Goal: Task Accomplishment & Management: Use online tool/utility

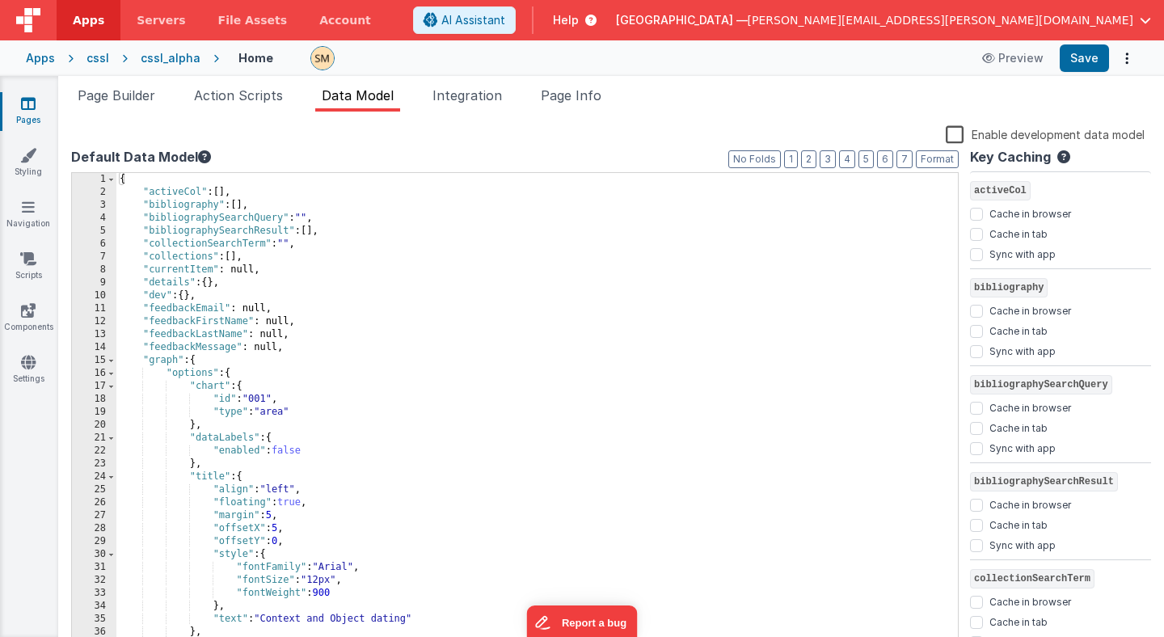
scroll to position [3765, 0]
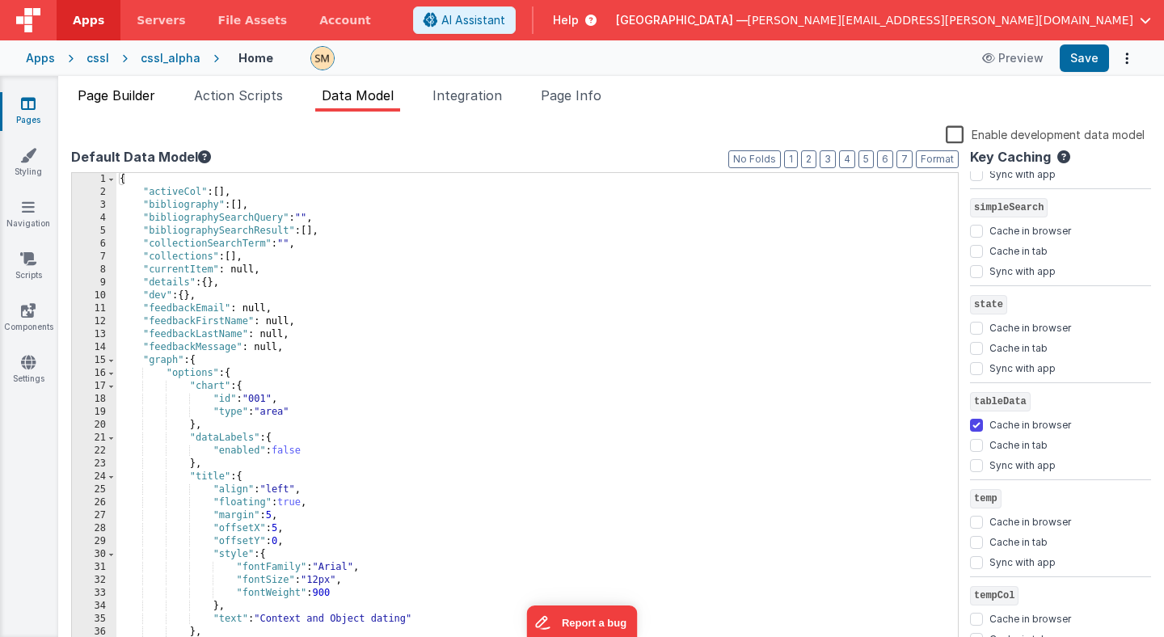
click at [141, 105] on li "Page Builder" at bounding box center [116, 99] width 91 height 26
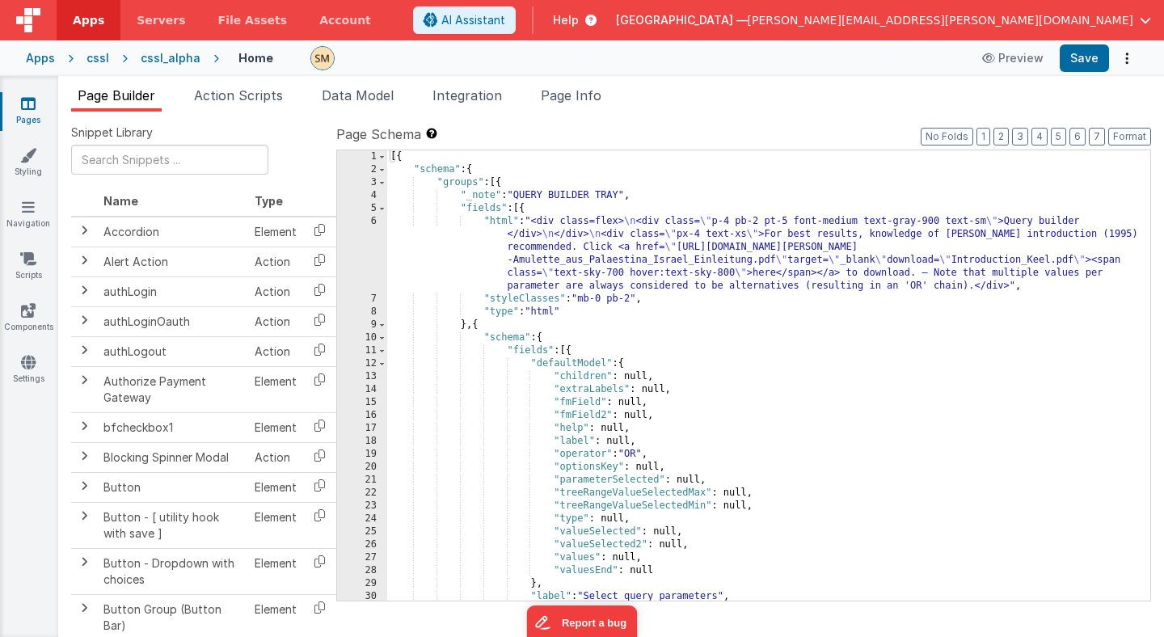
scroll to position [19, 0]
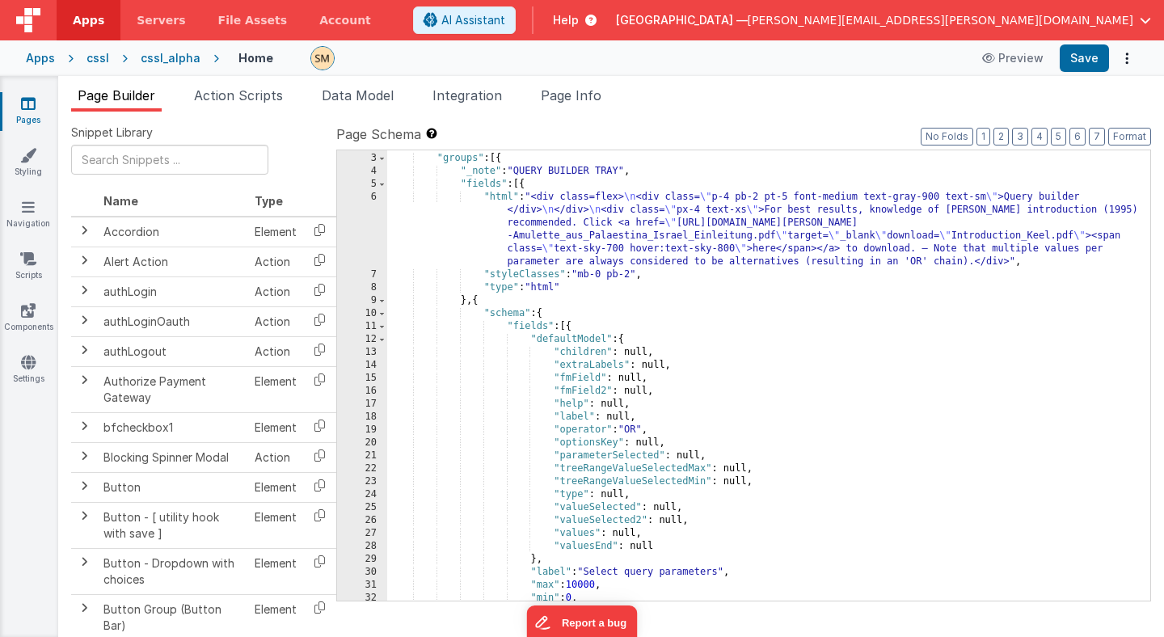
click at [486, 347] on div ""schema" : { "groups" : [{ "_note" : "QUERY BUILDER TRAY" , "fields" : [{ "html…" at bounding box center [762, 377] width 751 height 476
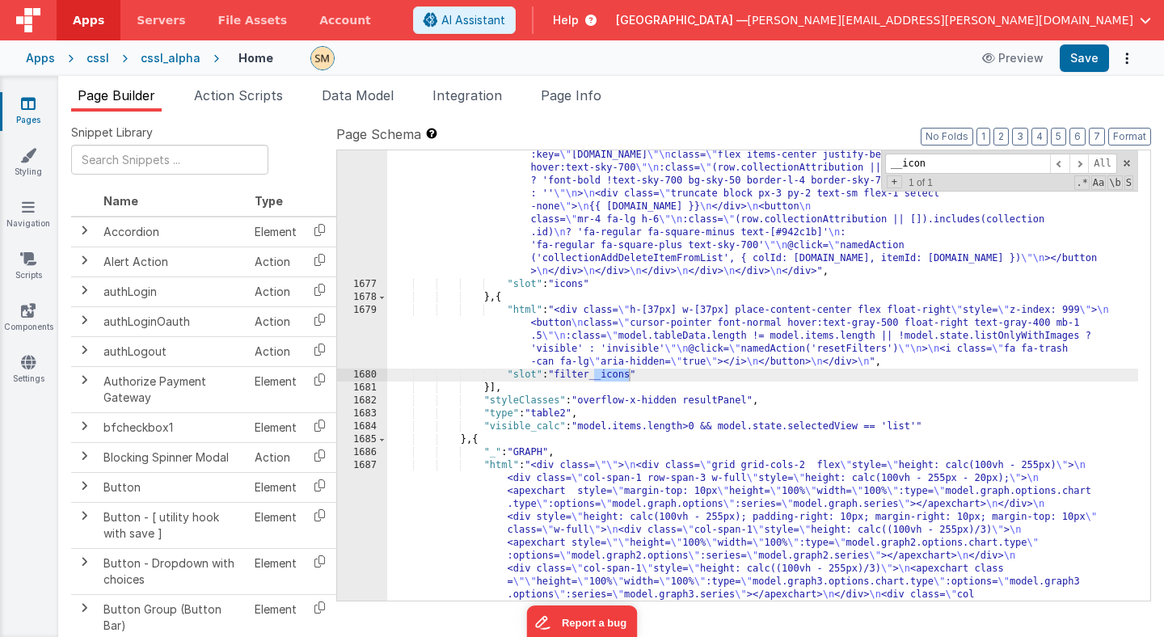
scroll to position [23106, 0]
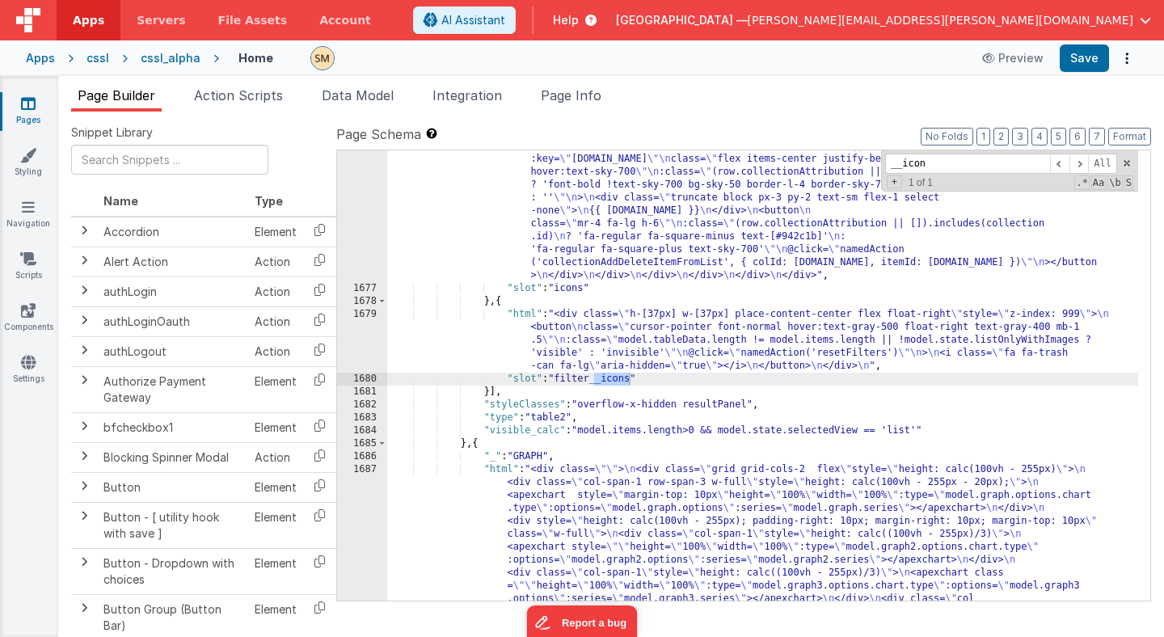
type input "__icon"
click at [373, 337] on div "1679" at bounding box center [362, 340] width 50 height 65
click at [368, 337] on div "1679" at bounding box center [362, 340] width 50 height 65
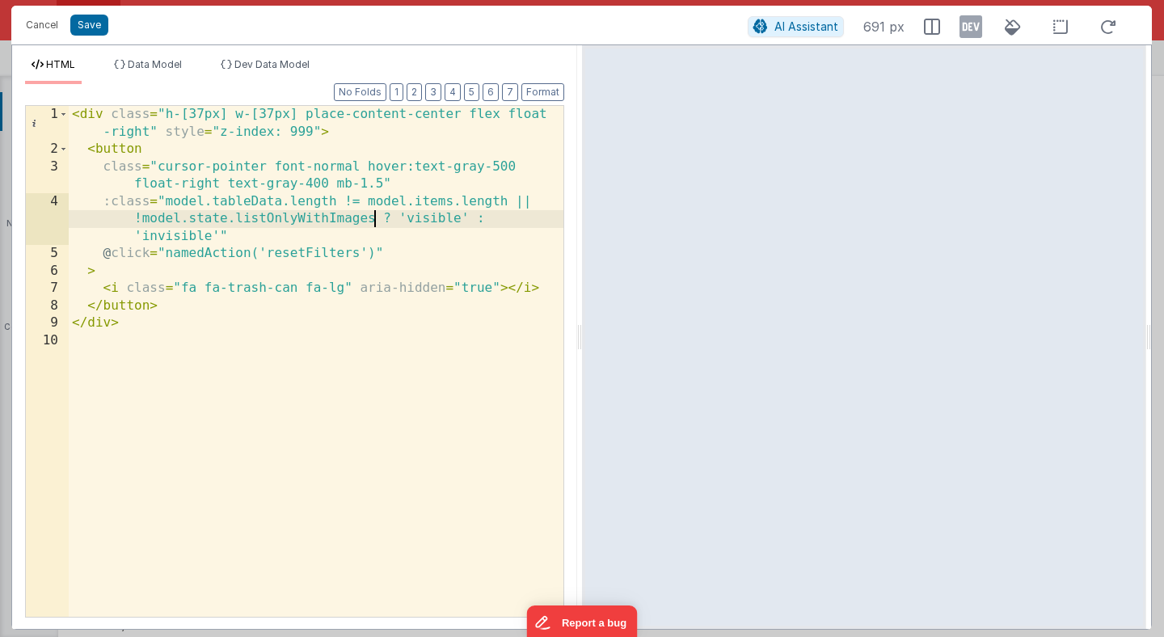
click at [377, 221] on div "< div class = "h-[37px] w-[37px] place-content-center flex float -right" style …" at bounding box center [316, 387] width 495 height 563
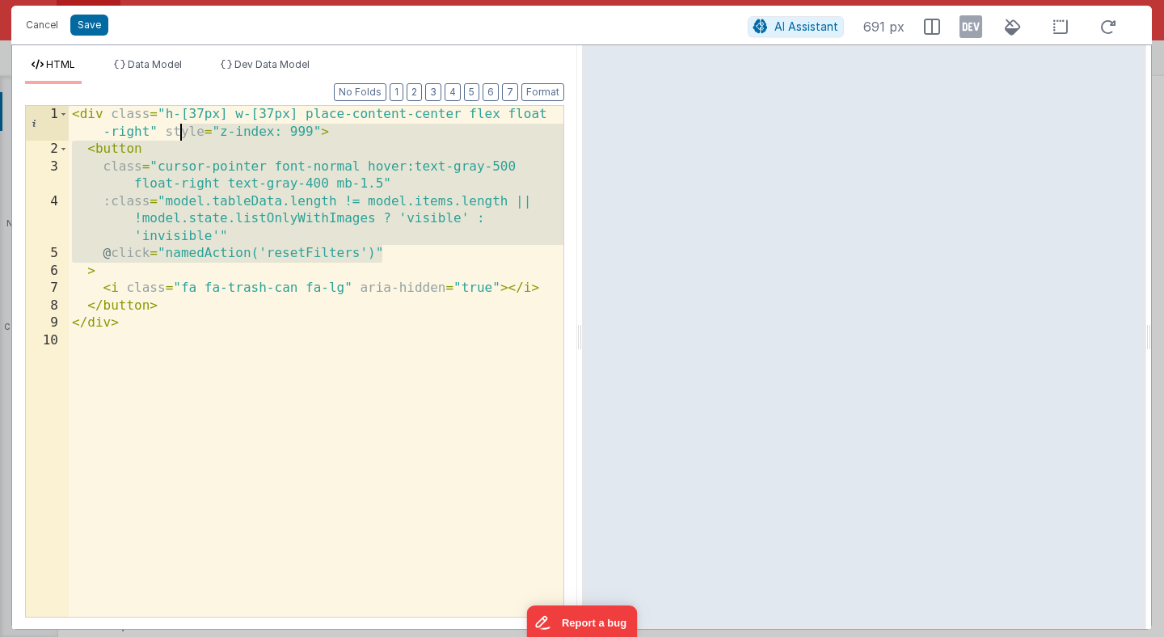
drag, startPoint x: 399, startPoint y: 257, endPoint x: 179, endPoint y: 137, distance: 250.6
click at [179, 137] on div "< div class = "h-[37px] w-[37px] place-content-center flex float -right" style …" at bounding box center [316, 387] width 495 height 563
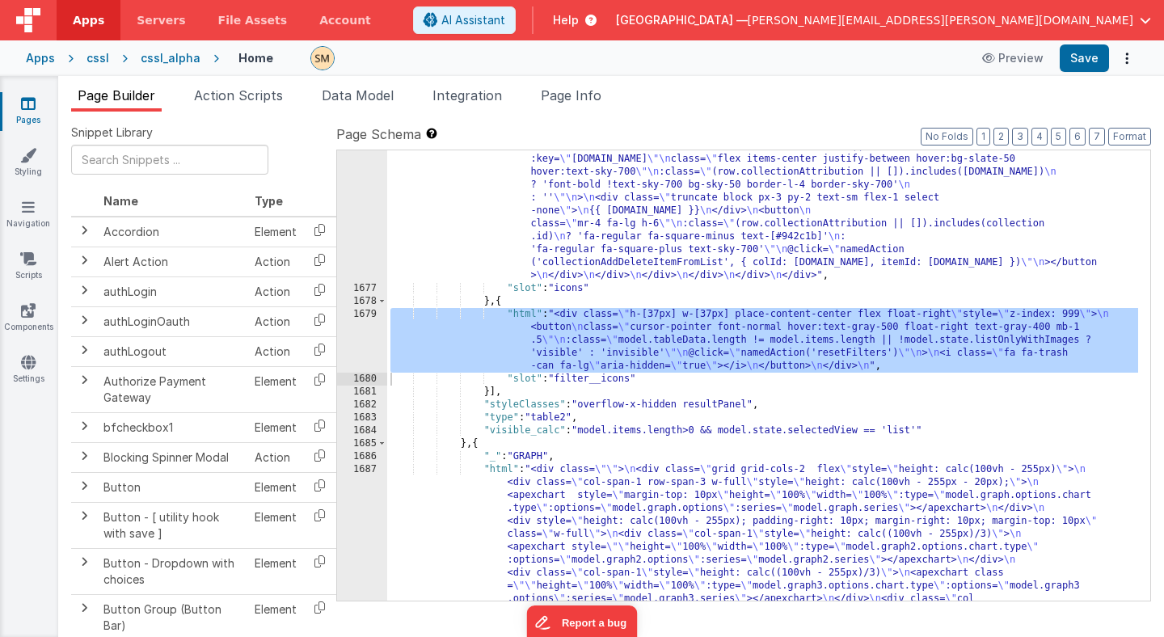
click at [370, 334] on div "1679" at bounding box center [362, 340] width 50 height 65
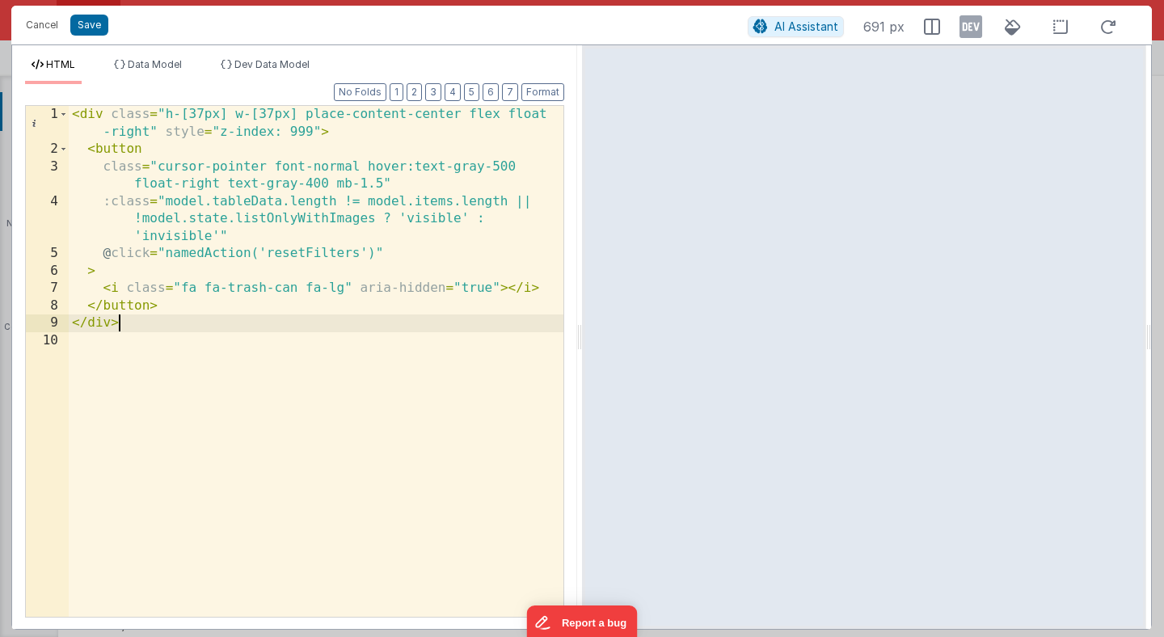
click at [335, 330] on div "< div class = "h-[37px] w-[37px] place-content-center flex float -right" style …" at bounding box center [316, 387] width 495 height 563
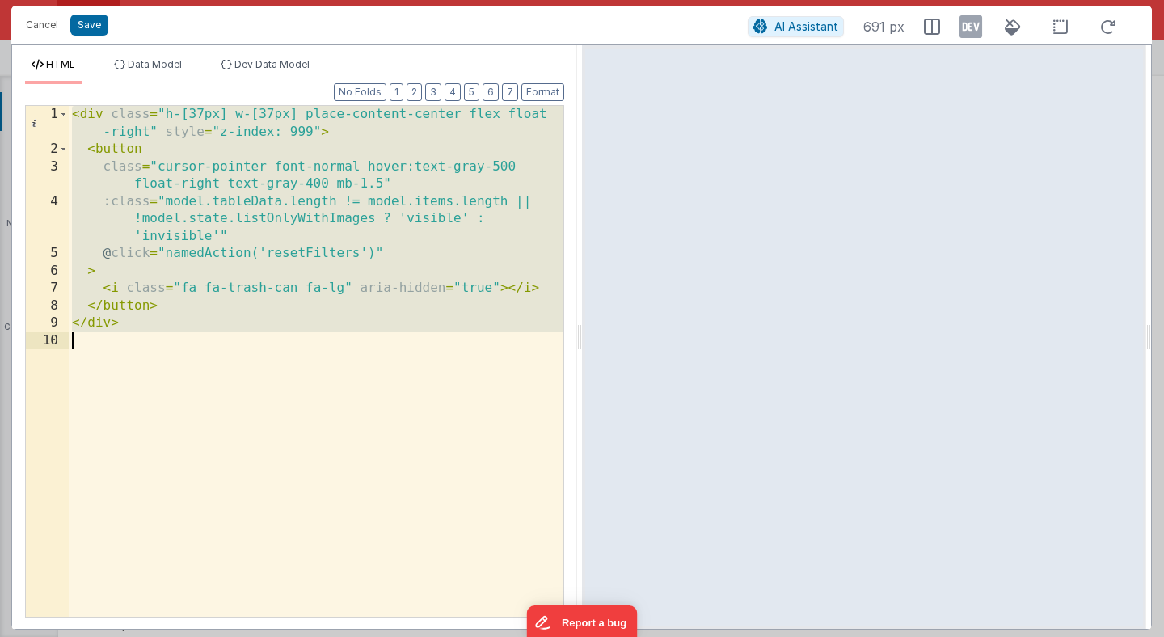
click at [428, 440] on div "< div class = "h-[37px] w-[37px] place-content-center flex float -right" style …" at bounding box center [316, 387] width 495 height 563
click at [273, 249] on div "< div class = "h-[37px] w-[37px] place-content-center flex float -right" style …" at bounding box center [316, 387] width 495 height 563
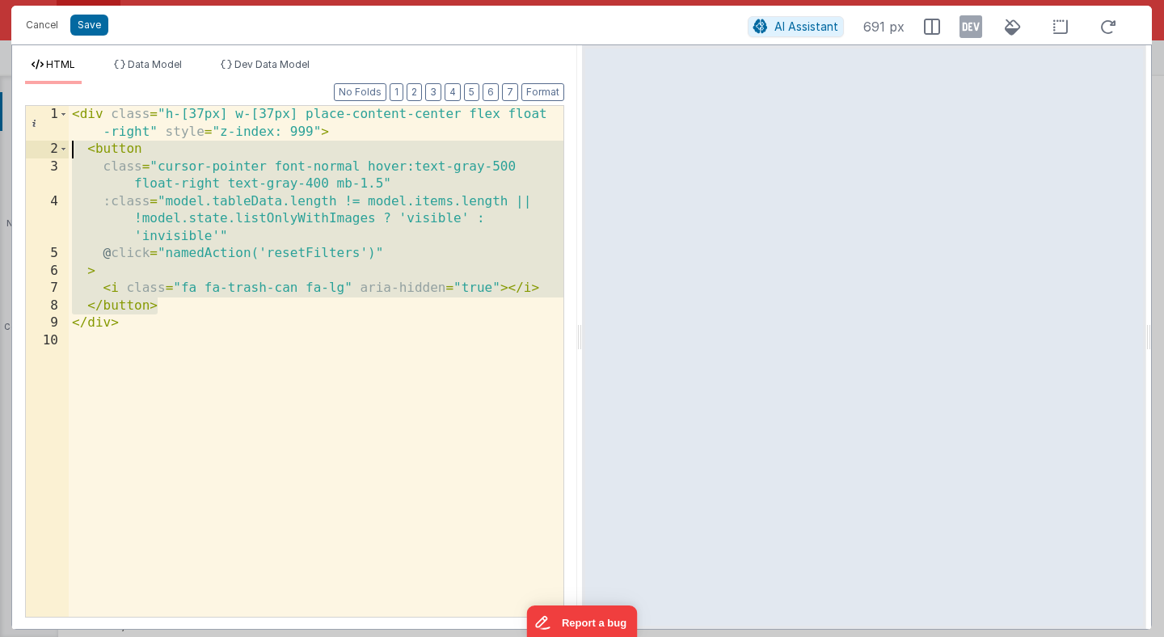
drag, startPoint x: 173, startPoint y: 305, endPoint x: 19, endPoint y: 154, distance: 216.0
click at [19, 154] on div "Format 7 6 5 4 3 2 1 No Folds 1 2 3 4 5 6 7 8 9 10 < div class = "h-[37px] w-[3…" at bounding box center [294, 356] width 565 height 545
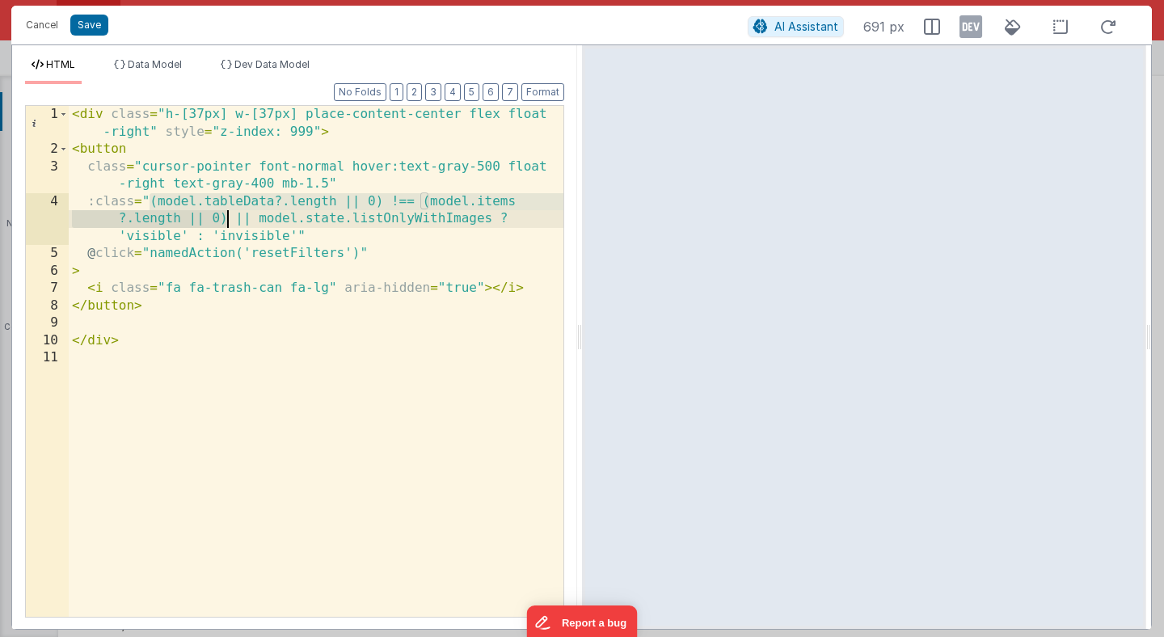
drag, startPoint x: 148, startPoint y: 198, endPoint x: 226, endPoint y: 218, distance: 81.0
click at [226, 218] on div "< div class = "h-[37px] w-[37px] place-content-center flex float -right" style …" at bounding box center [316, 387] width 495 height 563
click at [94, 25] on button "Save" at bounding box center [89, 25] width 38 height 21
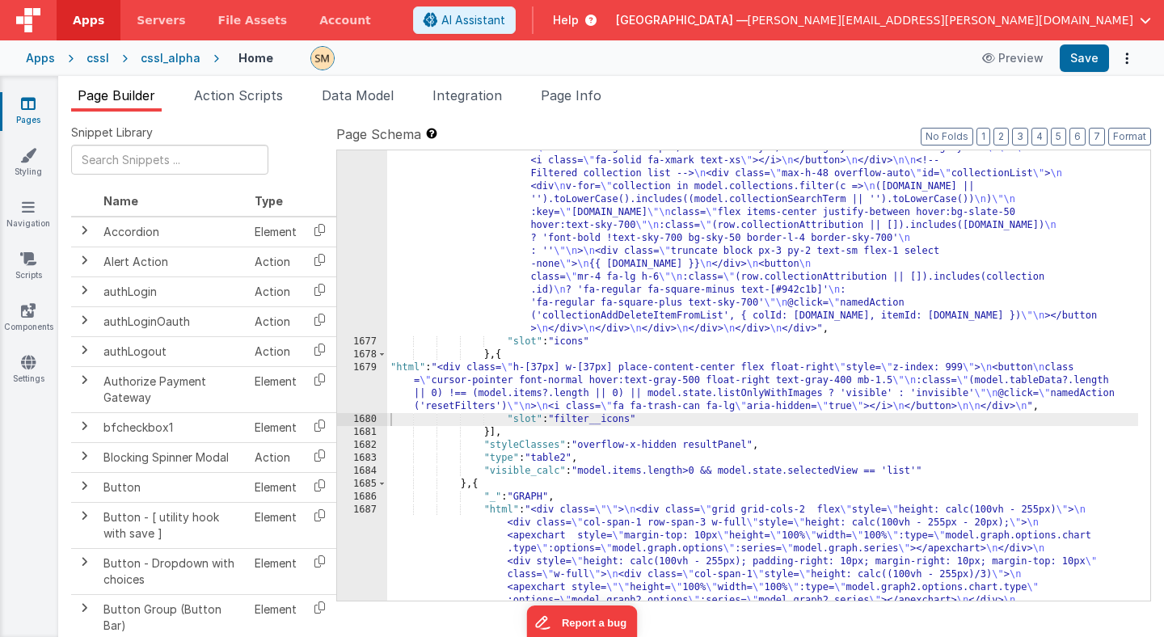
scroll to position [23063, 0]
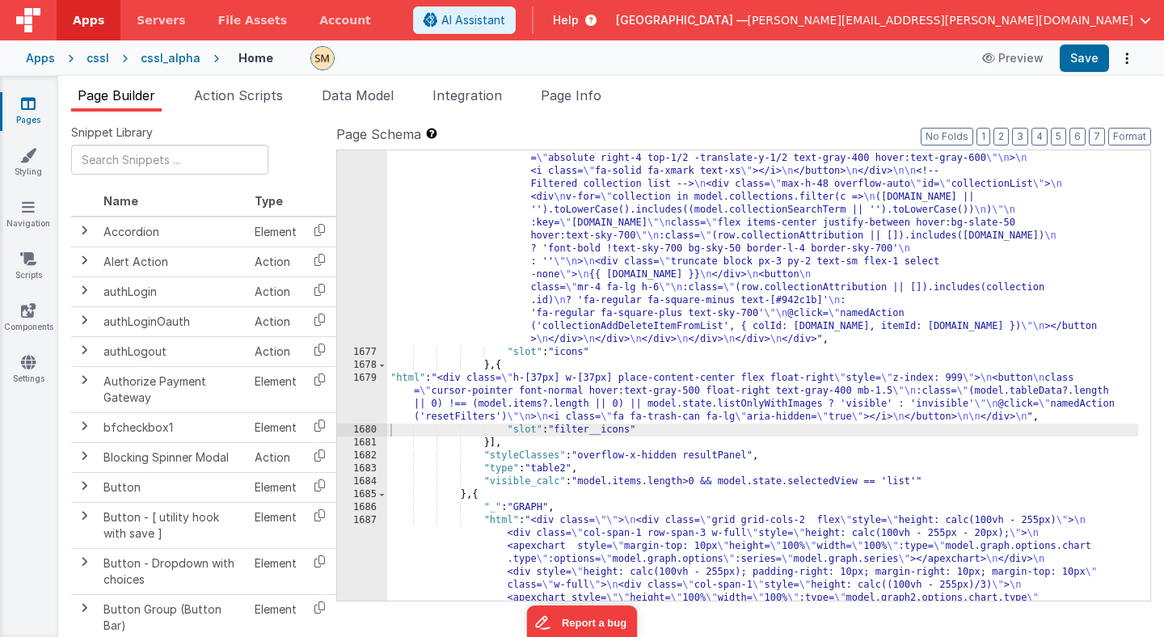
click at [499, 402] on div ""html" : "<div class= \" w-[100px] flex flex-col items-center float-right space…" at bounding box center [762, 370] width 751 height 1601
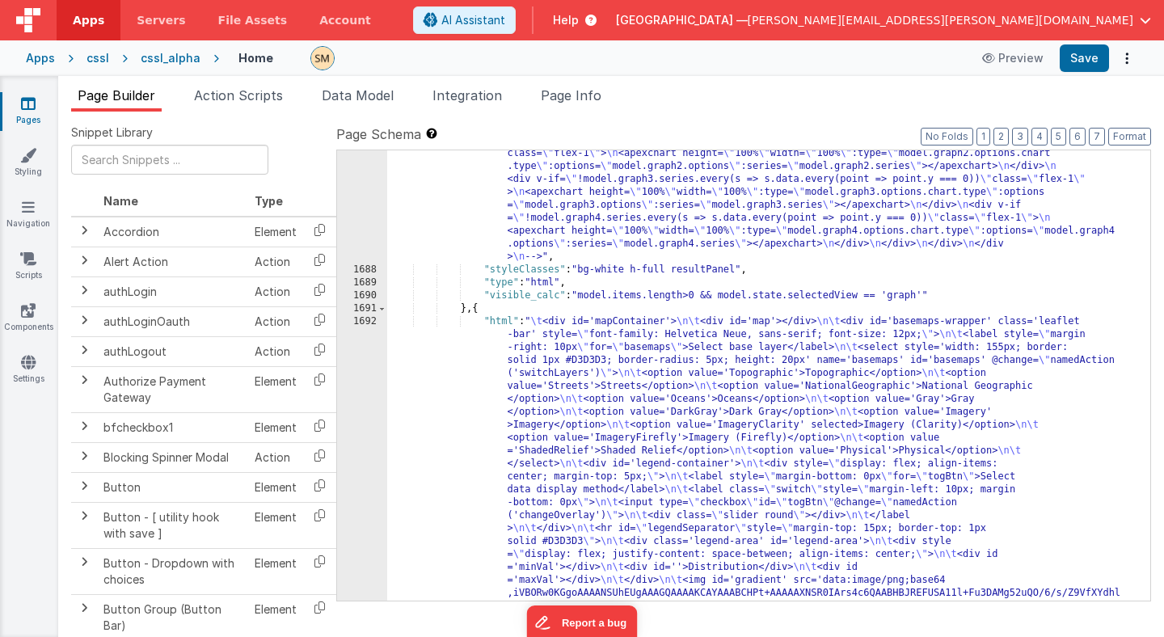
scroll to position [23557, 0]
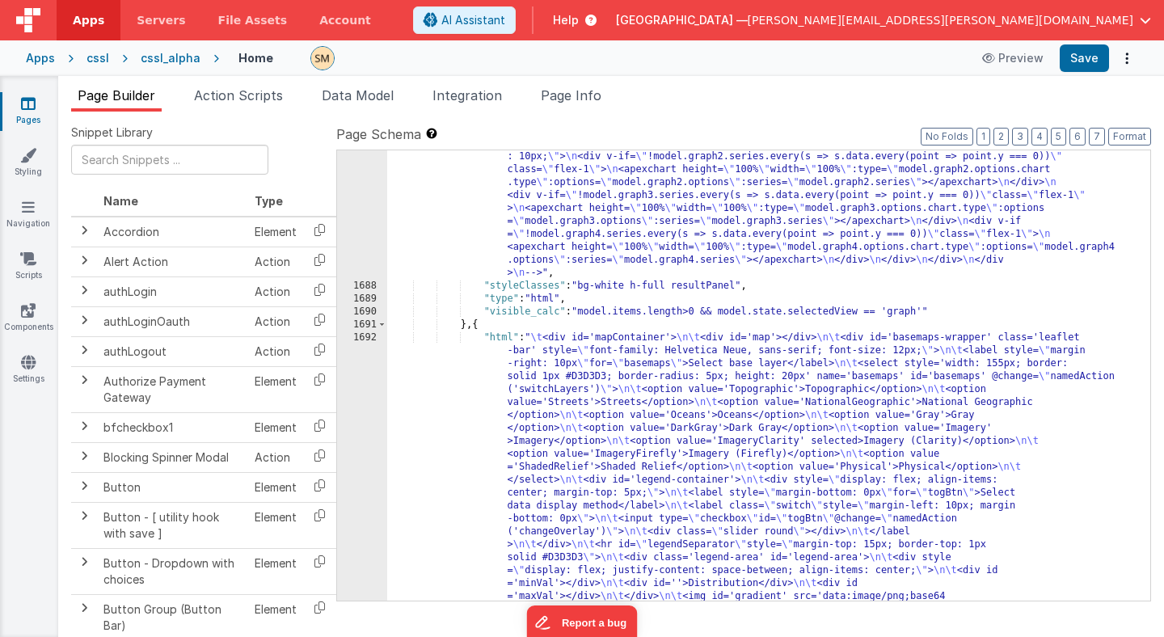
click at [554, 385] on div ""html" : "<div class= \"\" > \n <div class= \" grid grid-cols-2 flex \" style= …" at bounding box center [762, 576] width 751 height 1342
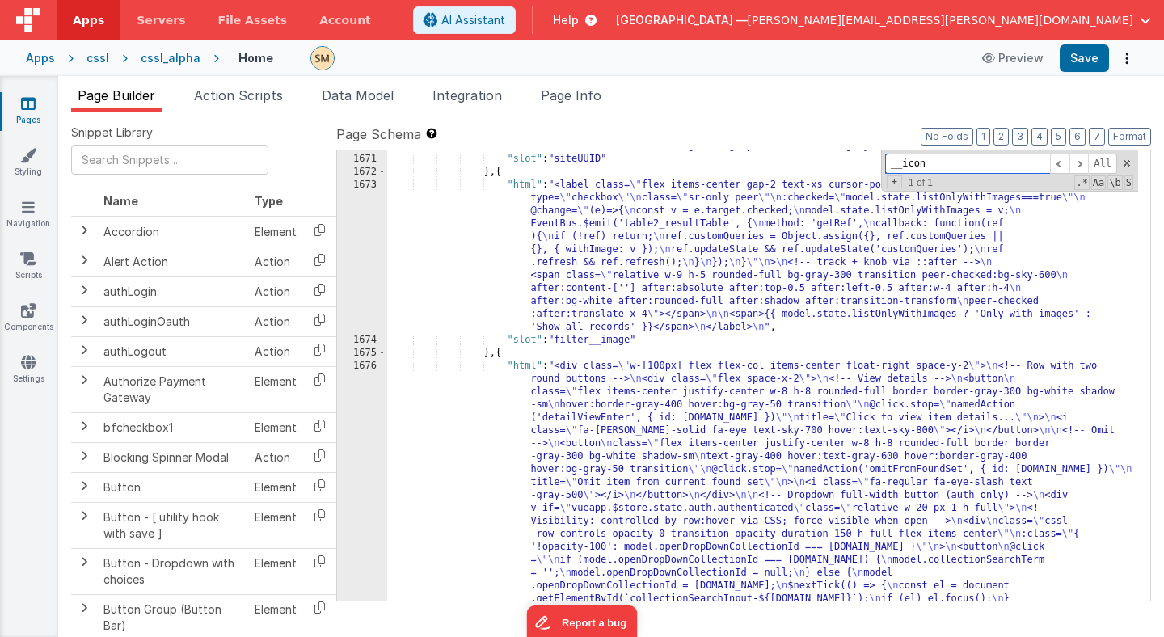
scroll to position [22423, 0]
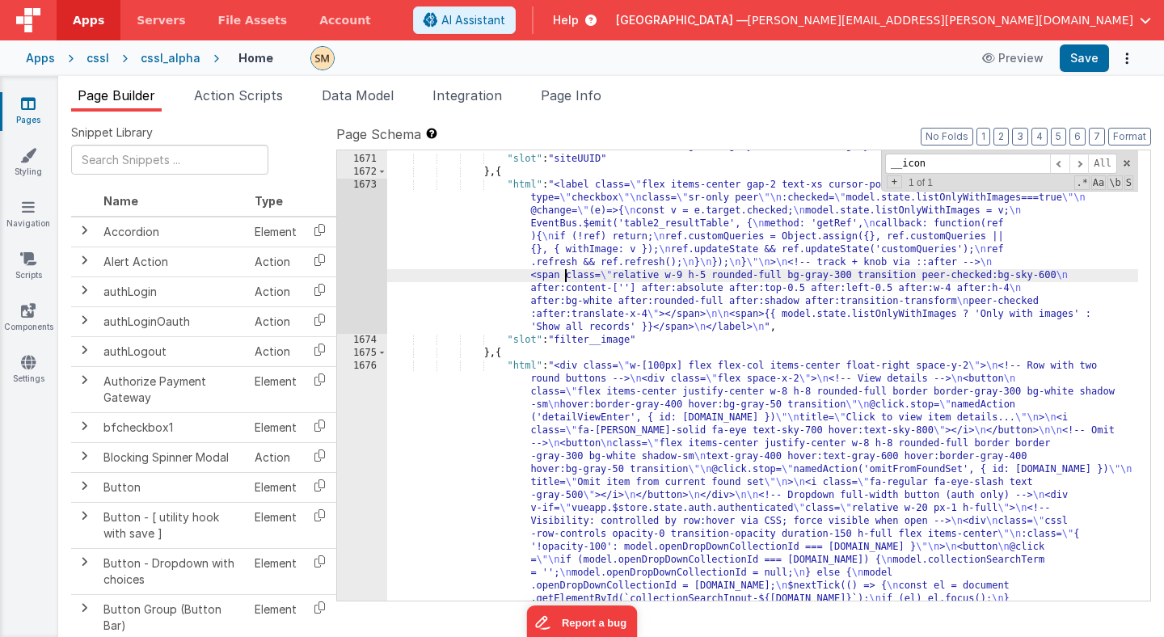
click at [377, 267] on div "1673" at bounding box center [362, 256] width 50 height 155
click at [371, 265] on div "1673" at bounding box center [362, 256] width 50 height 155
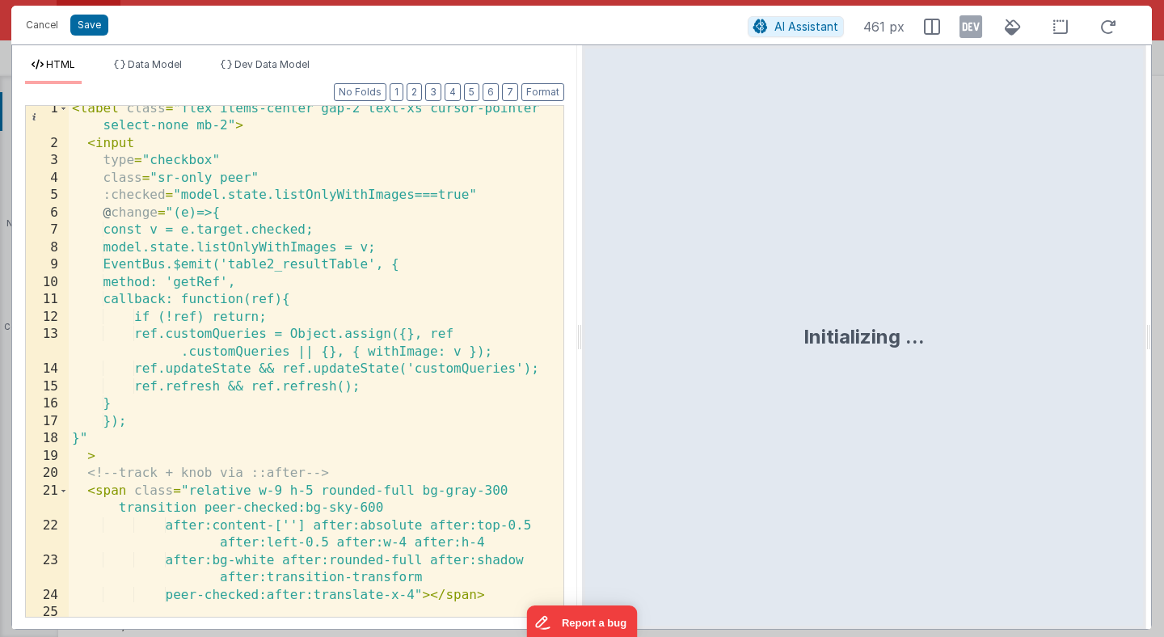
scroll to position [80, 0]
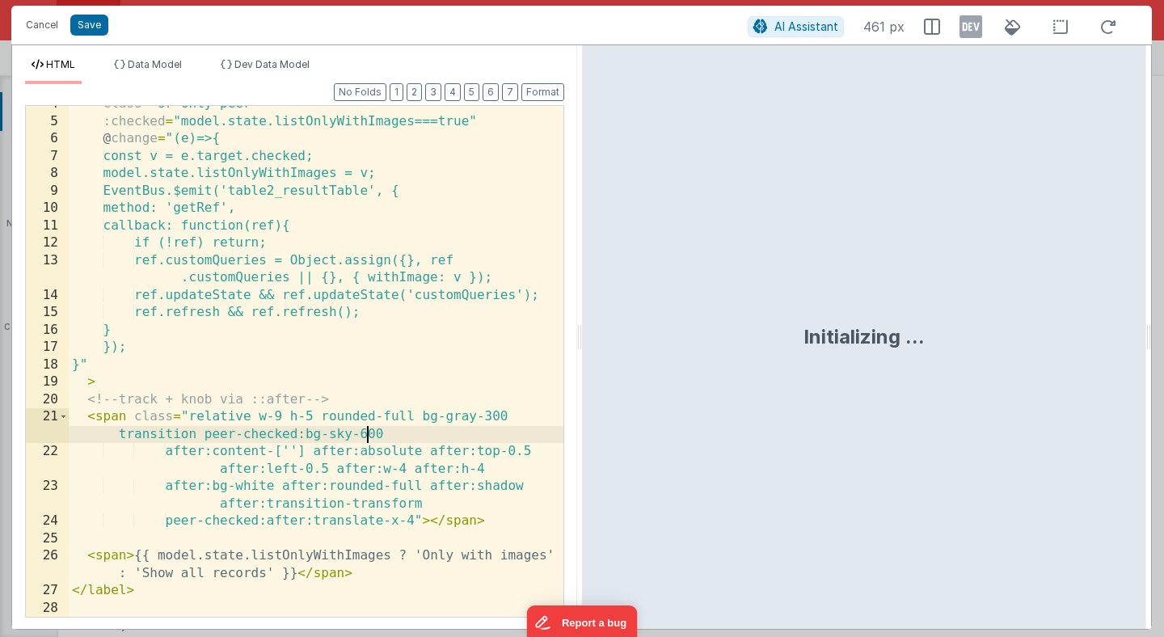
click at [368, 436] on div "class = "sr-only peer" :checked = "model.state.listOnlyWithImages===true" @ cha…" at bounding box center [316, 367] width 495 height 545
click at [91, 23] on button "Save" at bounding box center [89, 25] width 38 height 21
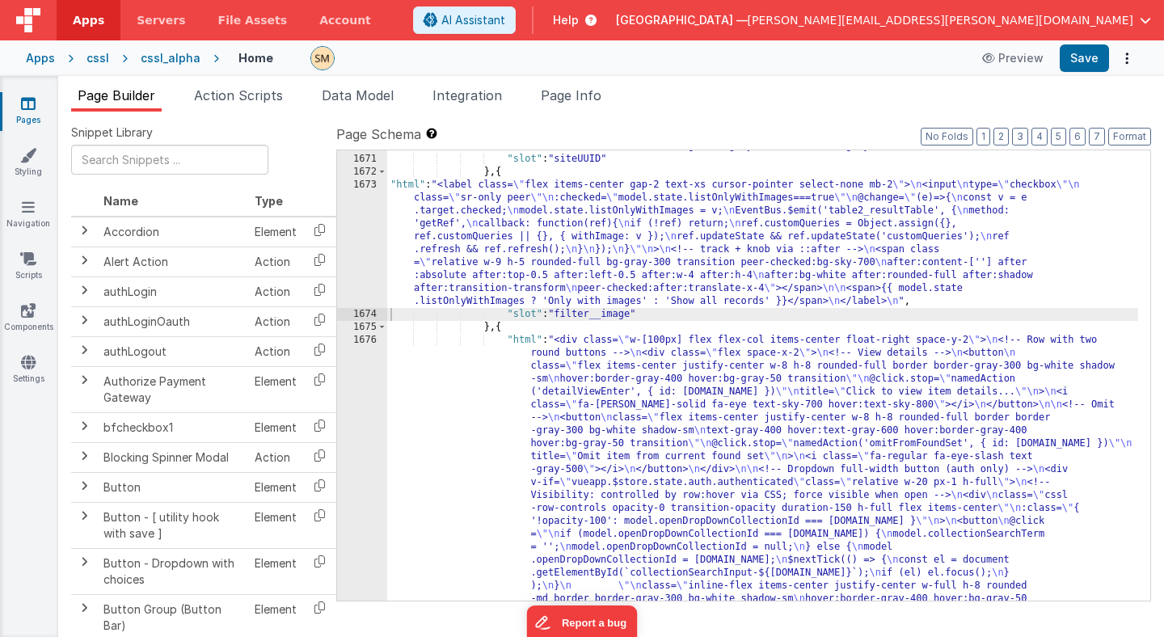
scroll to position [22441, 0]
click at [1080, 61] on button "Save" at bounding box center [1083, 57] width 49 height 27
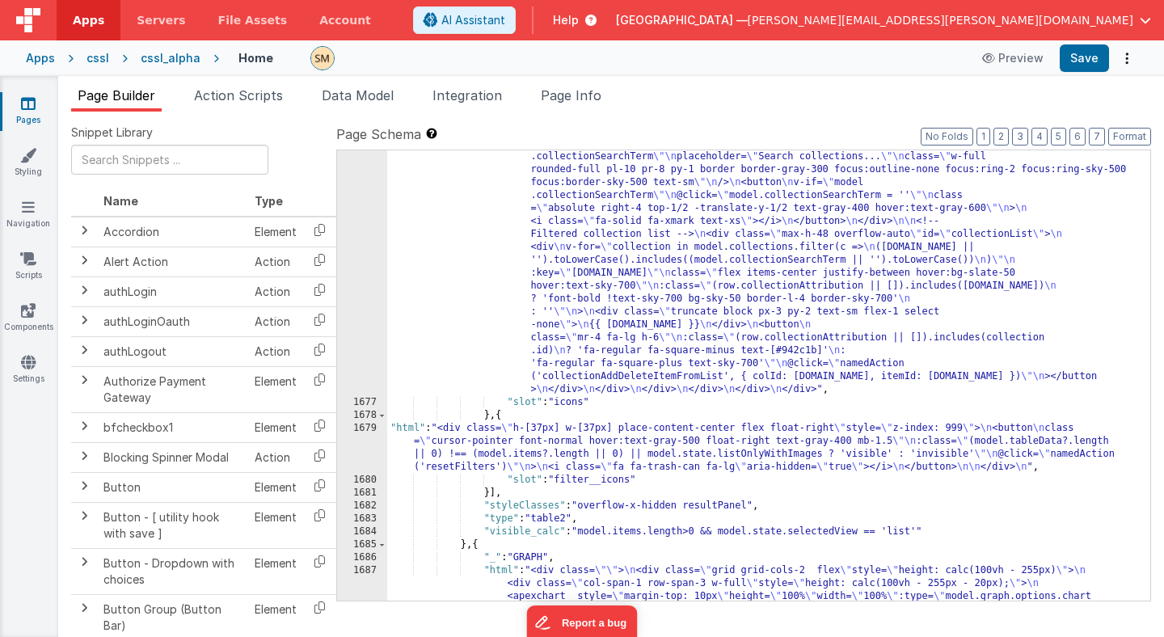
scroll to position [23040, 0]
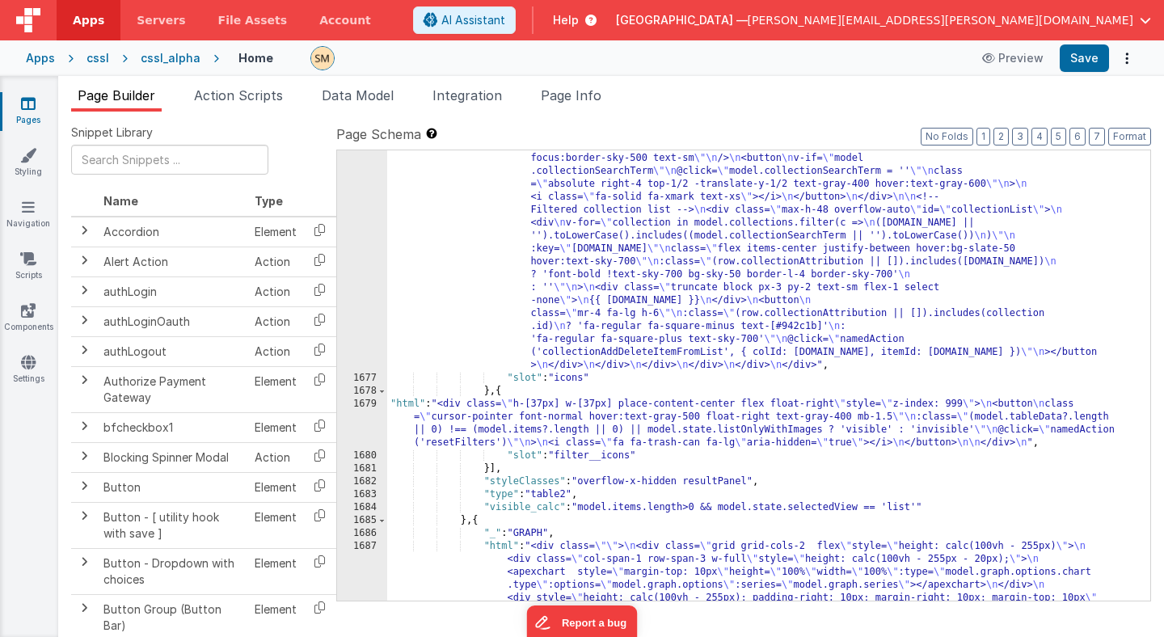
click at [500, 430] on div ""html" : "<div class= \" w-[100px] flex flex-col items-center float-right space…" at bounding box center [762, 396] width 751 height 1601
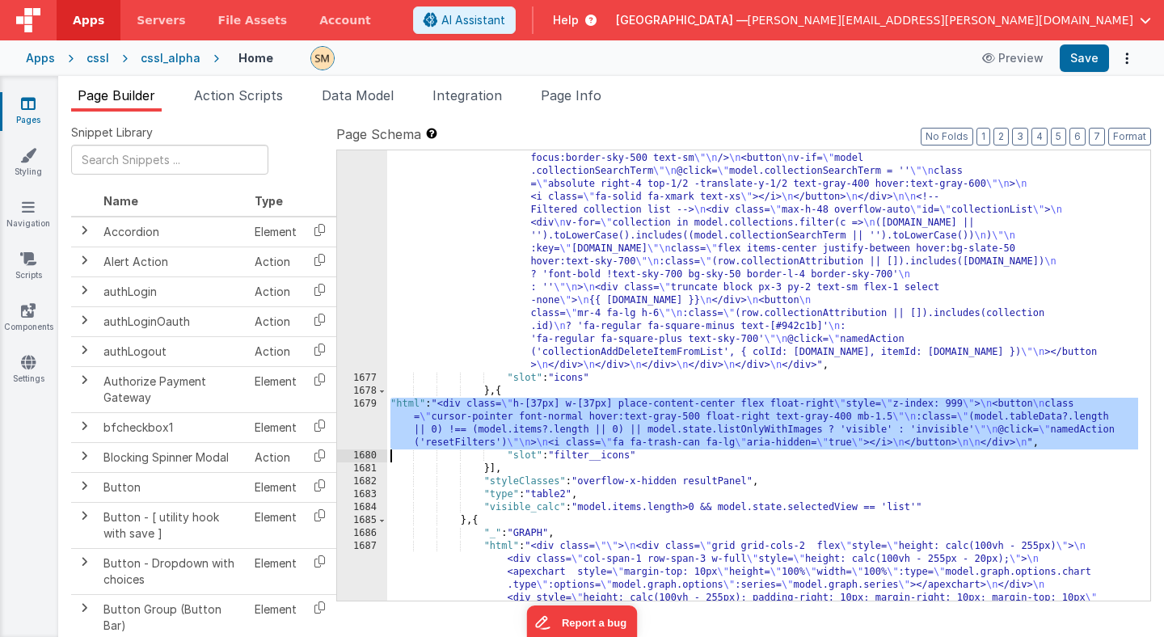
click at [365, 419] on div "1679" at bounding box center [362, 424] width 50 height 52
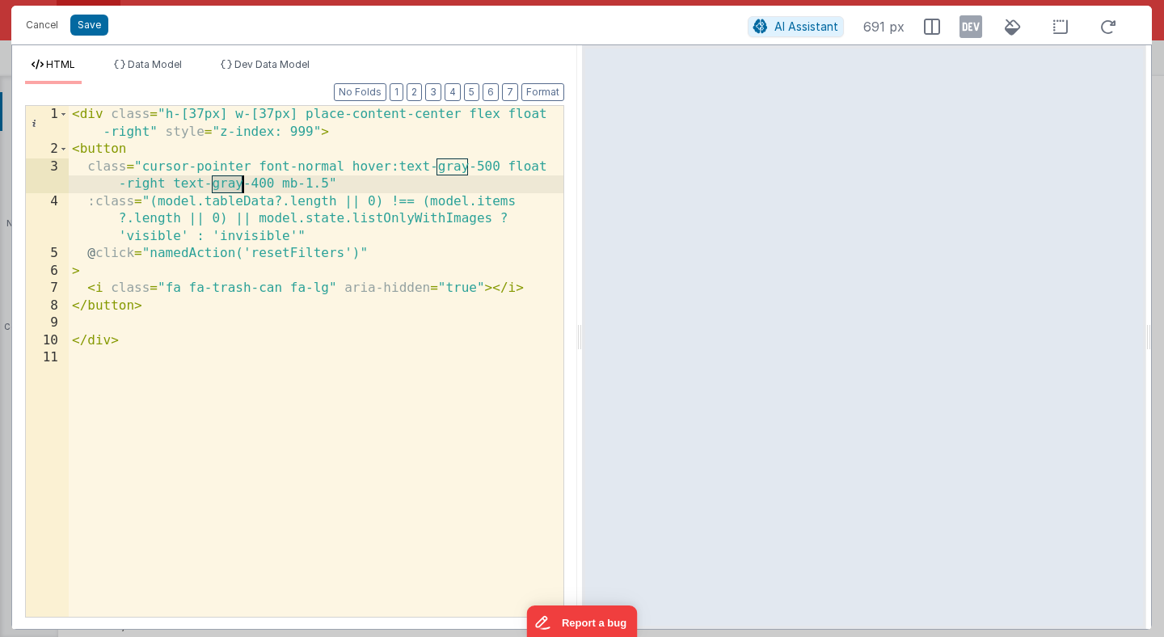
drag, startPoint x: 213, startPoint y: 185, endPoint x: 240, endPoint y: 187, distance: 27.6
click at [240, 187] on div "< div class = "h-[37px] w-[37px] place-content-center flex float -right" style …" at bounding box center [316, 387] width 495 height 563
click at [250, 186] on div "< div class = "h-[37px] w-[37px] place-content-center flex float -right" style …" at bounding box center [316, 387] width 495 height 563
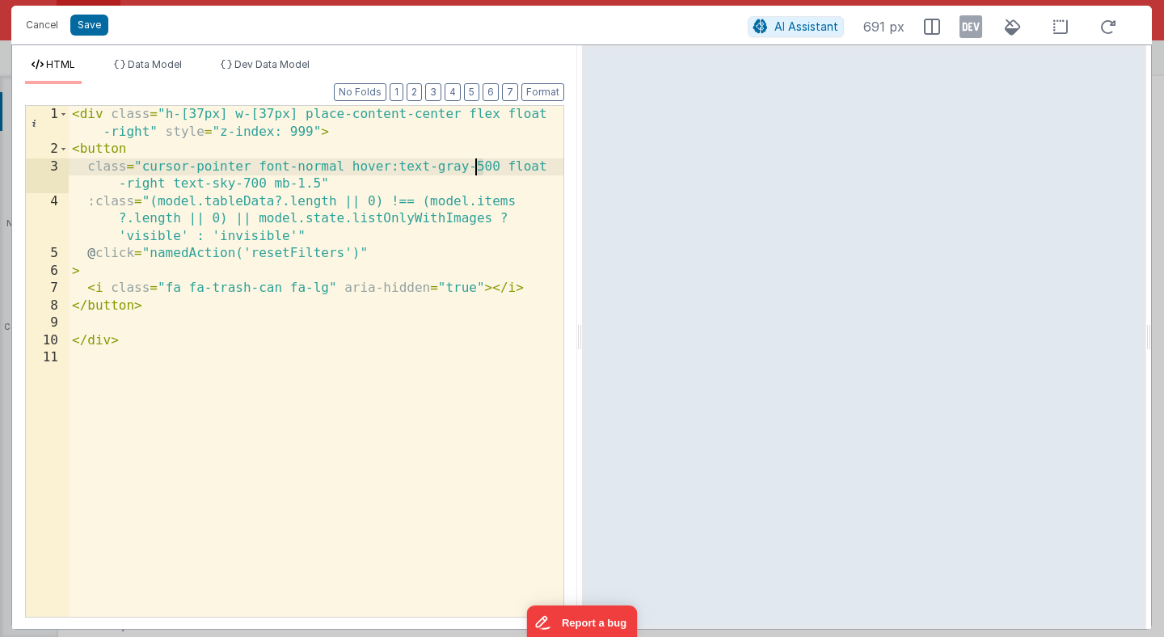
click at [476, 169] on div "< div class = "h-[37px] w-[37px] place-content-center flex float -right" style …" at bounding box center [316, 387] width 495 height 563
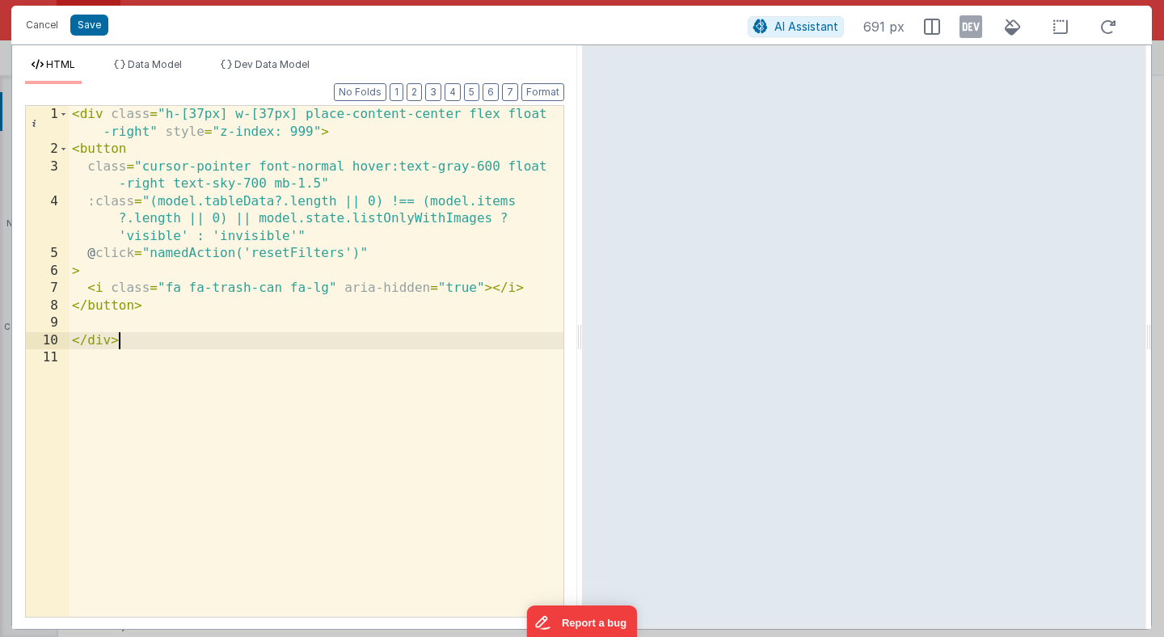
click at [393, 336] on div "< div class = "h-[37px] w-[37px] place-content-center flex float -right" style …" at bounding box center [316, 387] width 495 height 563
click at [88, 23] on button "Save" at bounding box center [89, 25] width 38 height 21
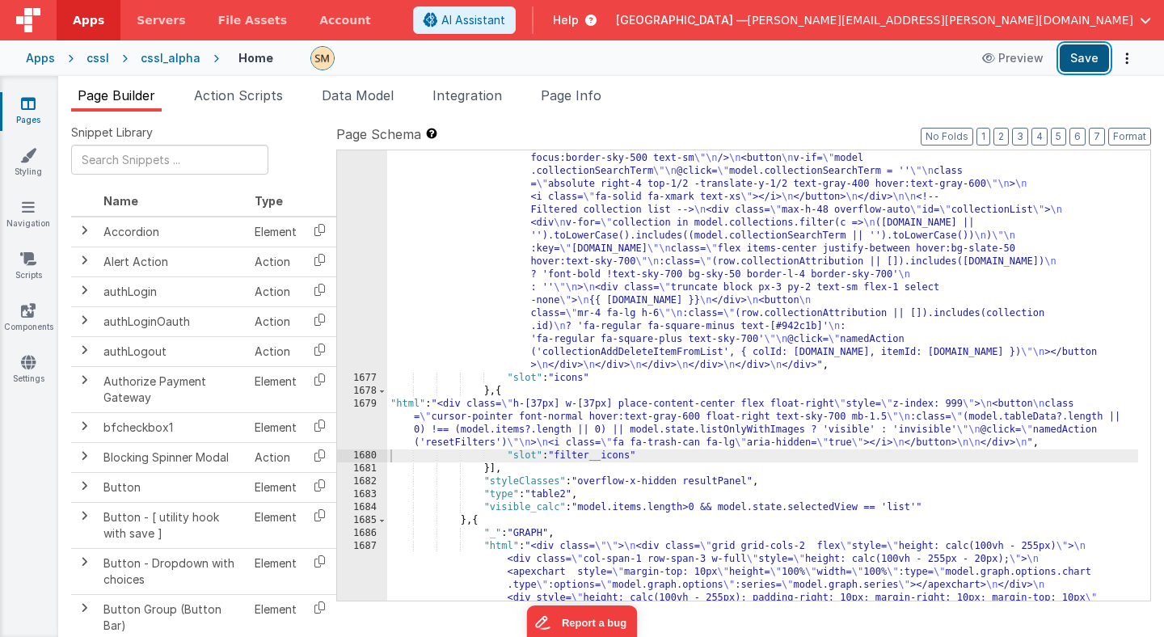
click at [1092, 55] on button "Save" at bounding box center [1083, 57] width 49 height 27
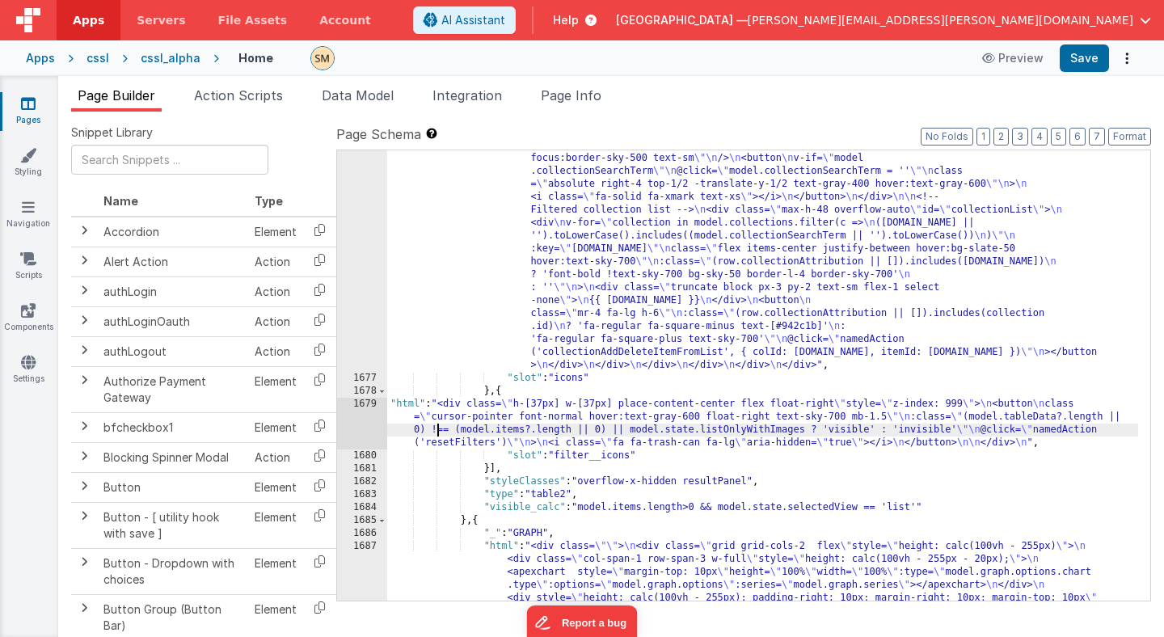
click at [440, 424] on div ""html" : "<div class= \" w-[100px] flex flex-col items-center float-right space…" at bounding box center [762, 396] width 751 height 1601
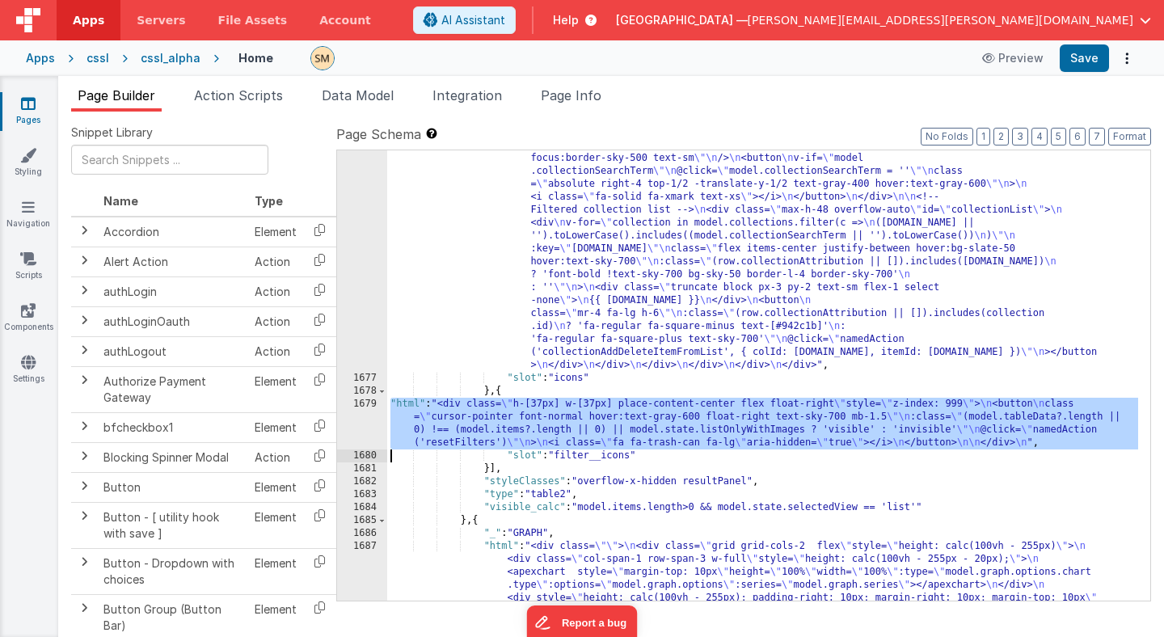
click at [364, 418] on div "1679" at bounding box center [362, 424] width 50 height 52
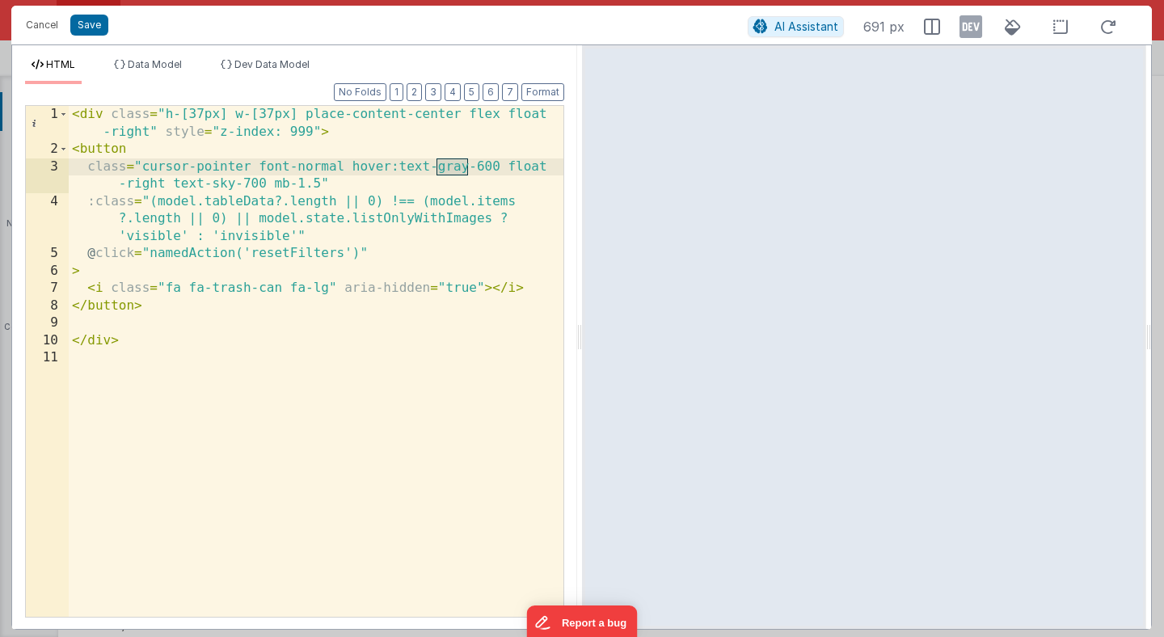
drag, startPoint x: 467, startPoint y: 170, endPoint x: 435, endPoint y: 170, distance: 32.3
click at [435, 170] on div "< div class = "h-[37px] w-[37px] place-content-center flex float -right" style …" at bounding box center [316, 387] width 495 height 563
click at [93, 30] on button "Save" at bounding box center [89, 25] width 38 height 21
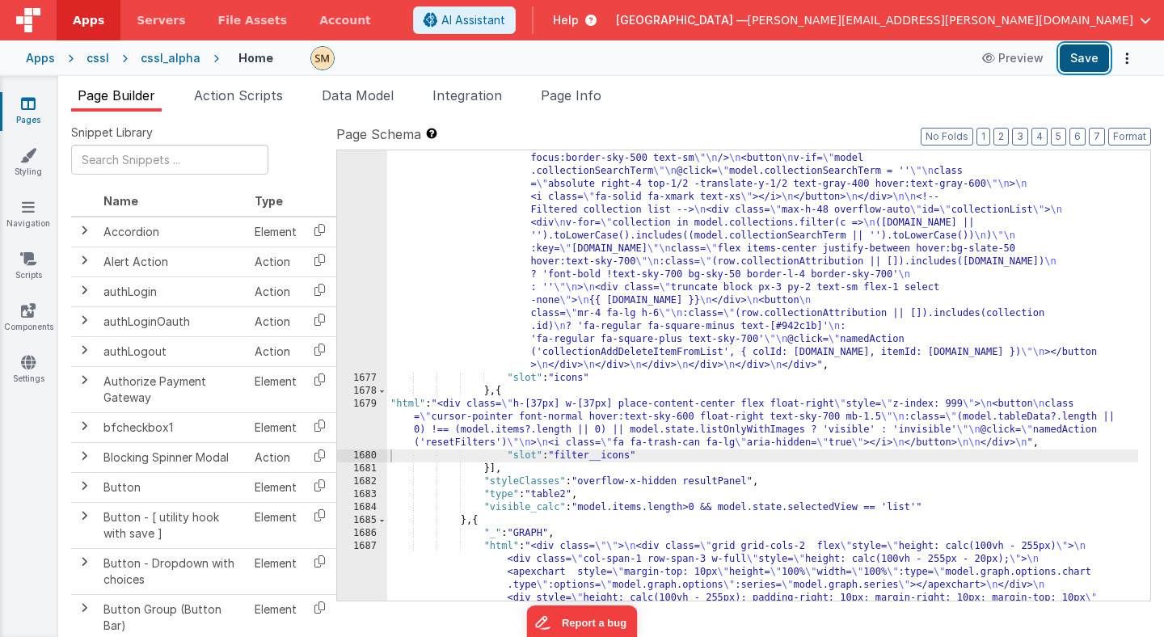
click at [1090, 55] on button "Save" at bounding box center [1083, 57] width 49 height 27
click at [1085, 60] on button "Save" at bounding box center [1083, 57] width 49 height 27
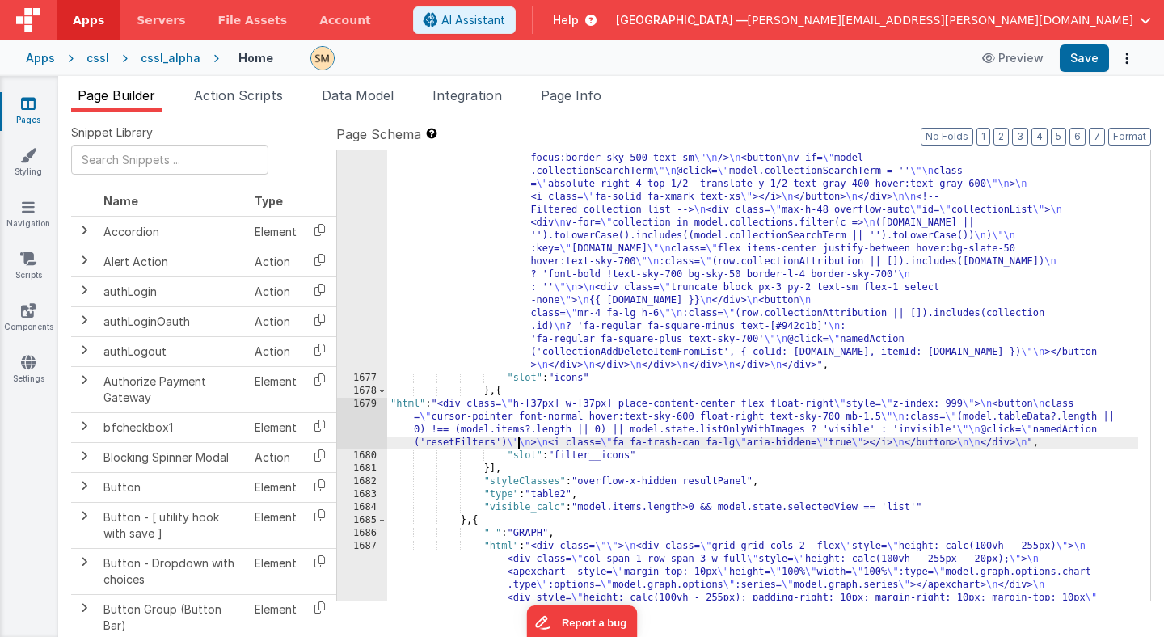
click at [517, 436] on div ""html" : "<div class= \" w-[100px] flex flex-col items-center float-right space…" at bounding box center [762, 396] width 751 height 1601
click at [364, 424] on div "1679" at bounding box center [362, 424] width 50 height 52
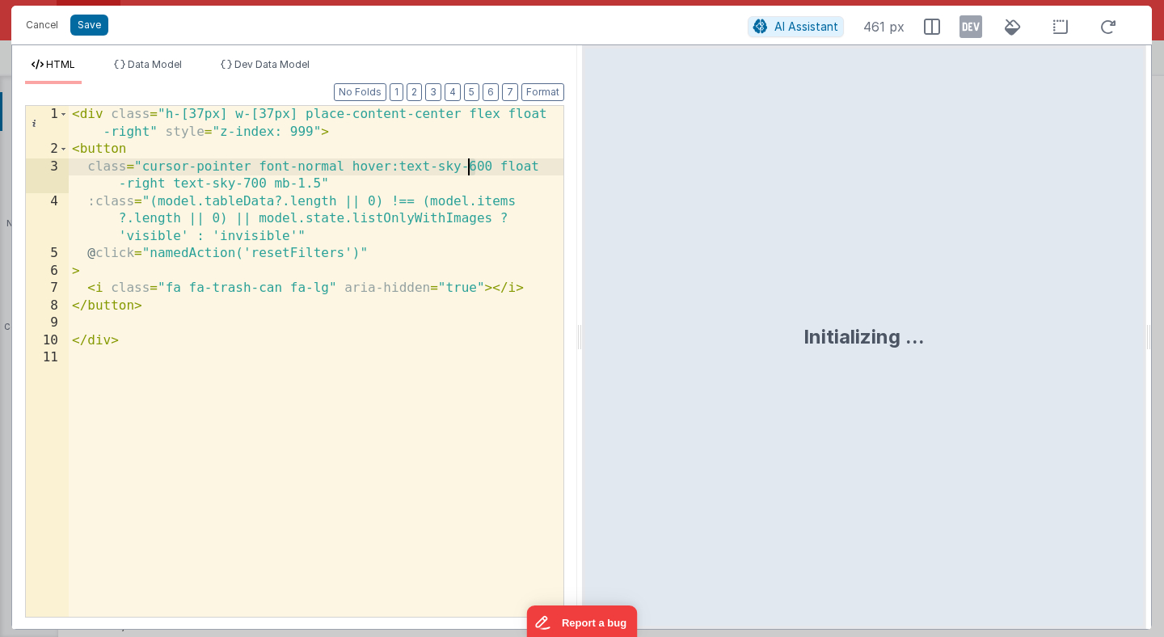
click at [468, 166] on div "< div class = "h-[37px] w-[37px] place-content-center flex float -right" style …" at bounding box center [316, 387] width 495 height 563
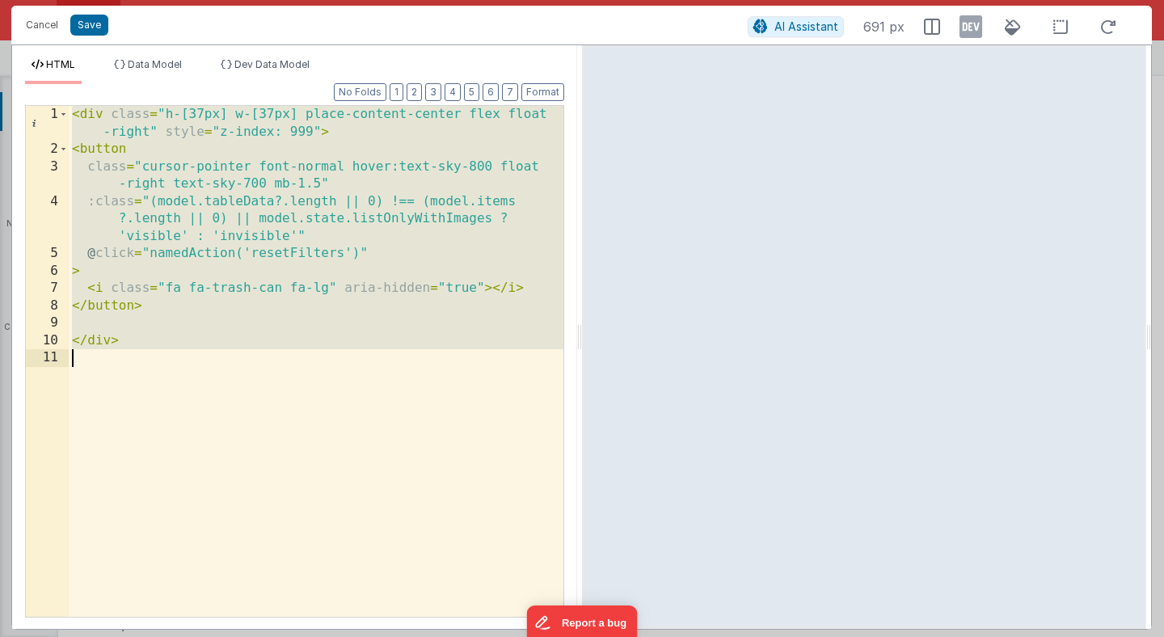
click at [475, 171] on div "< div class = "h-[37px] w-[37px] place-content-center flex float -right" style …" at bounding box center [316, 387] width 495 height 563
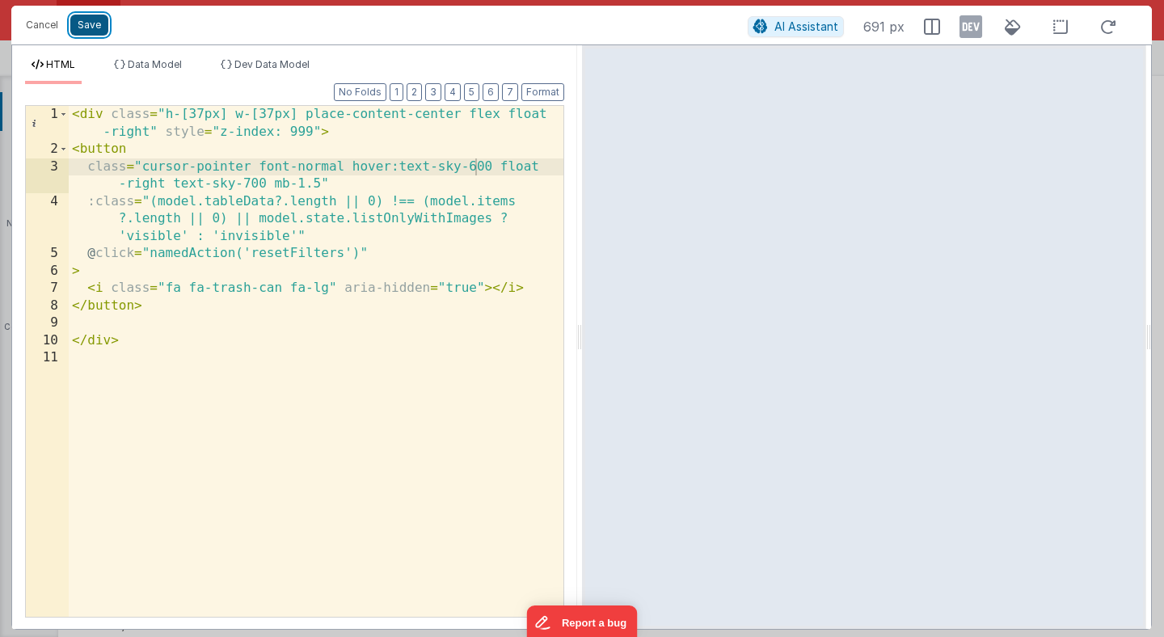
click at [92, 23] on button "Save" at bounding box center [89, 25] width 38 height 21
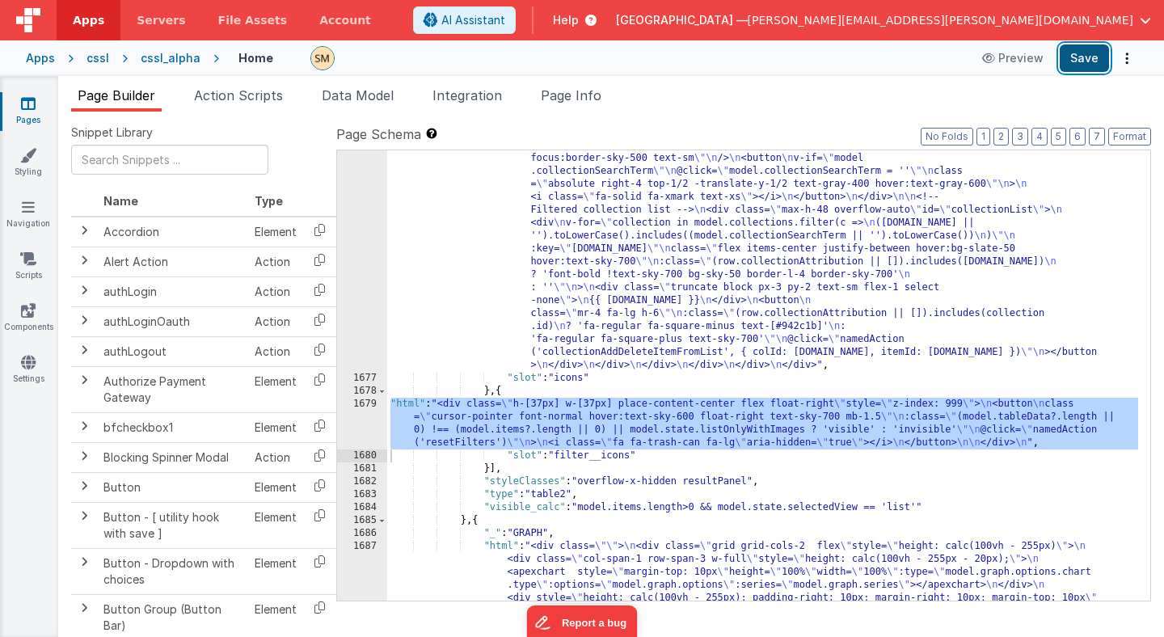
click at [1087, 58] on button "Save" at bounding box center [1083, 57] width 49 height 27
click at [369, 419] on div "1679" at bounding box center [362, 424] width 50 height 52
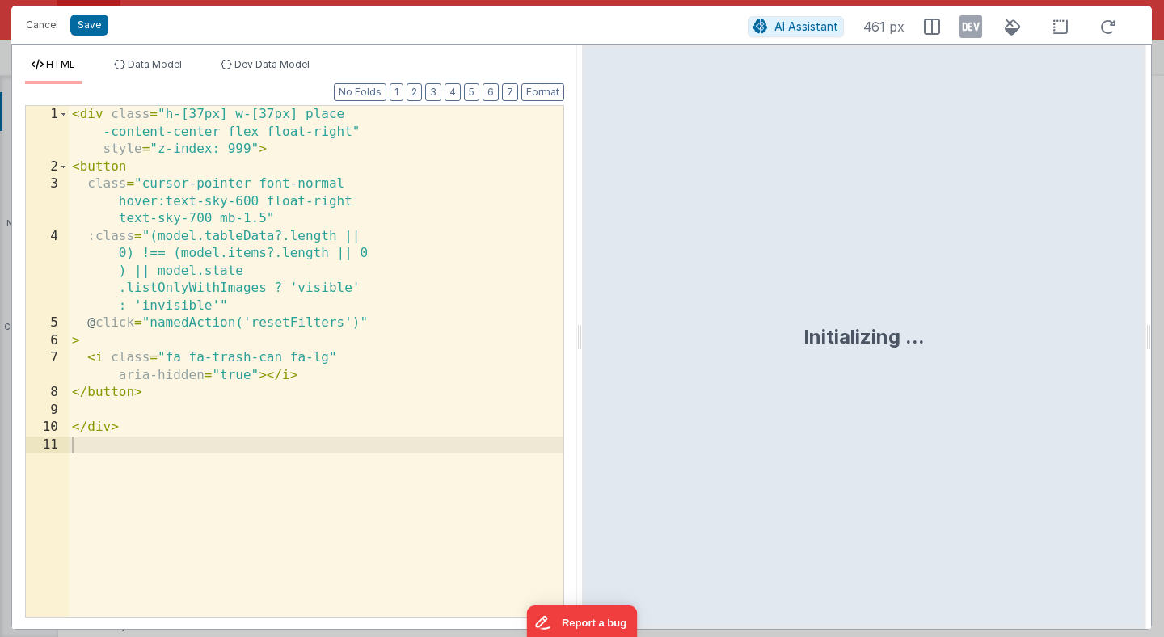
click at [423, 413] on div "< div class = "h-[37px] w-[37px] place -content-center flex float-right" style …" at bounding box center [316, 396] width 495 height 580
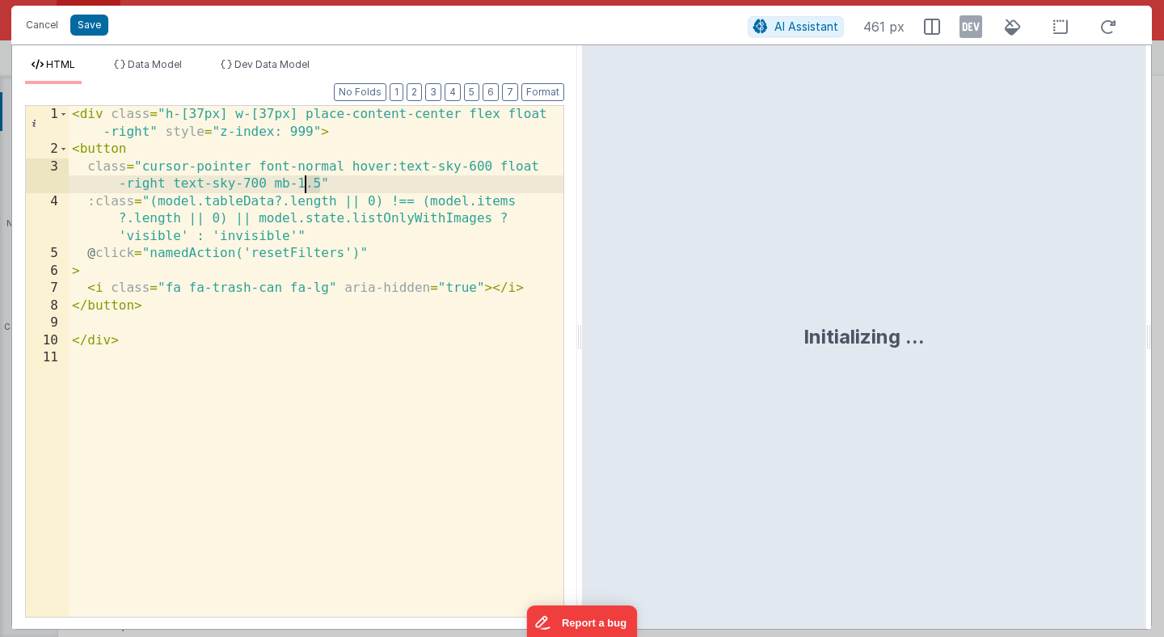
drag, startPoint x: 320, startPoint y: 185, endPoint x: 305, endPoint y: 186, distance: 14.6
click at [305, 186] on div "< div class = "h-[37px] w-[37px] place-content-center flex float -right" style …" at bounding box center [316, 387] width 495 height 563
click at [88, 27] on button "Save" at bounding box center [89, 25] width 38 height 21
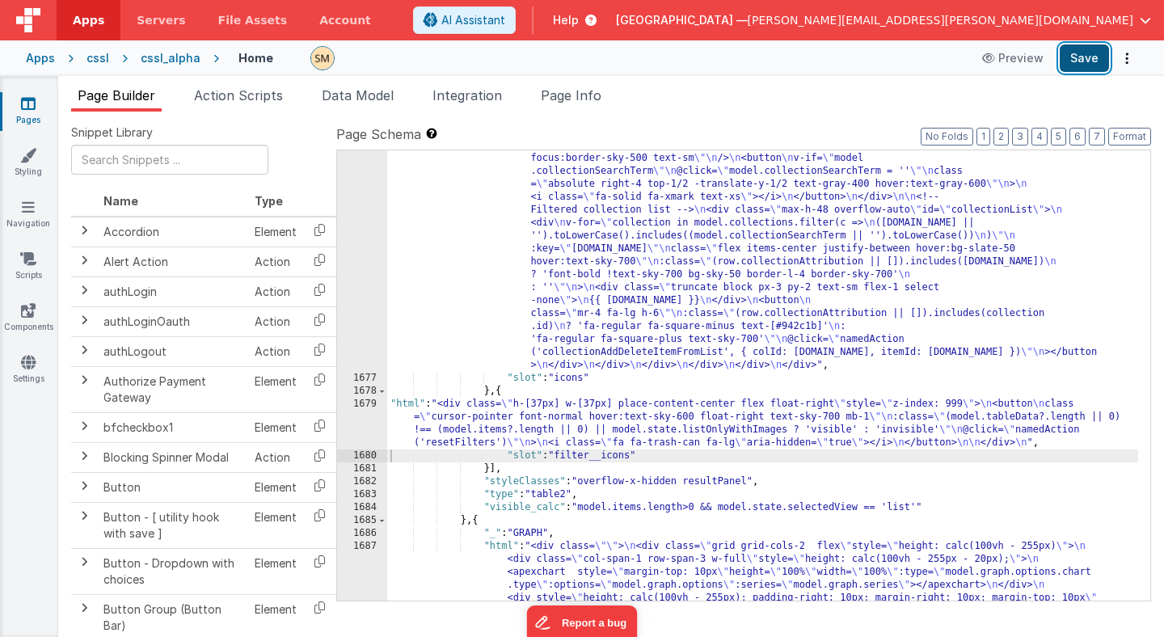
click at [1087, 58] on button "Save" at bounding box center [1083, 57] width 49 height 27
click at [103, 55] on div "cssl" at bounding box center [97, 58] width 23 height 16
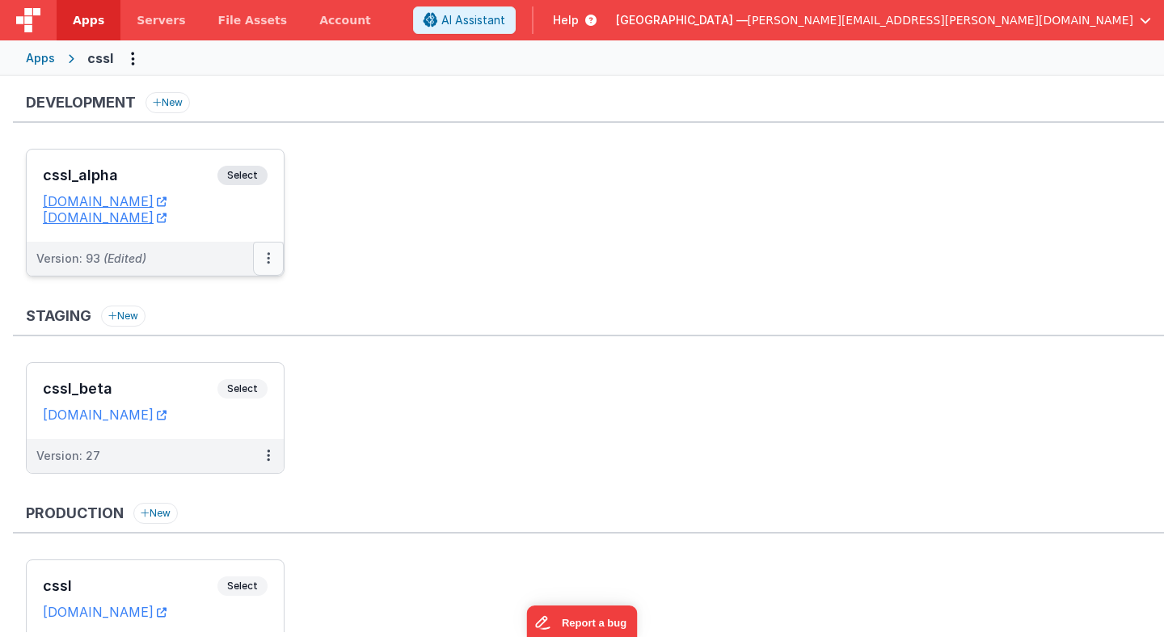
click at [267, 258] on icon at bounding box center [268, 258] width 3 height 1
click at [242, 358] on link "Deploy..." at bounding box center [212, 353] width 142 height 29
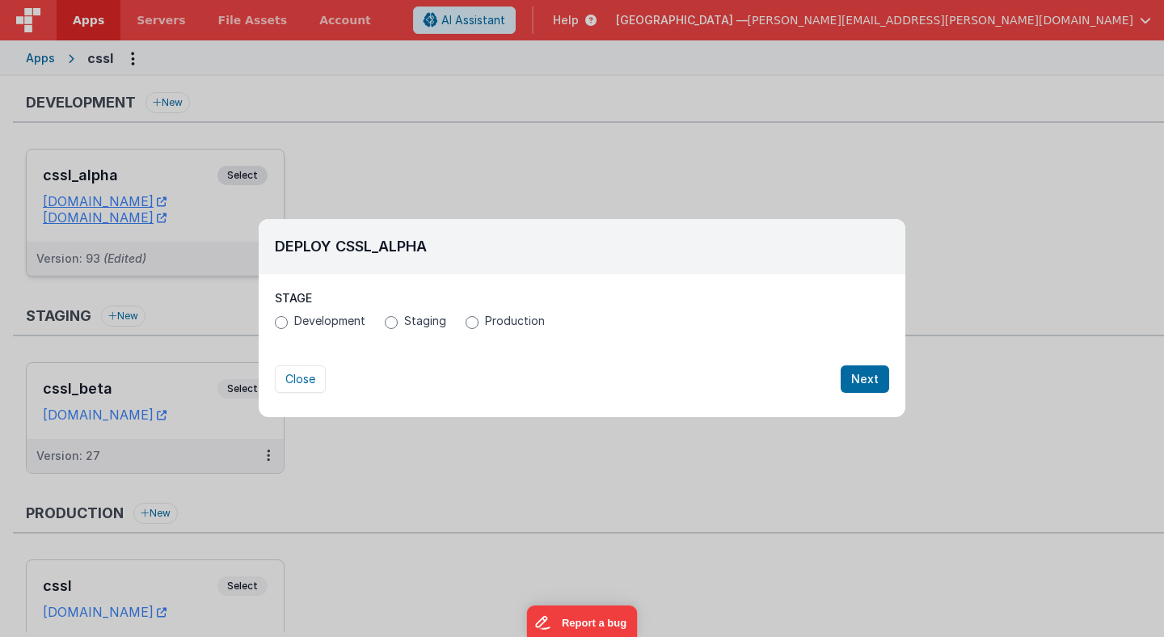
click at [510, 326] on span "Production" at bounding box center [515, 321] width 60 height 16
click at [478, 326] on input "Production" at bounding box center [471, 322] width 13 height 13
radio input "true"
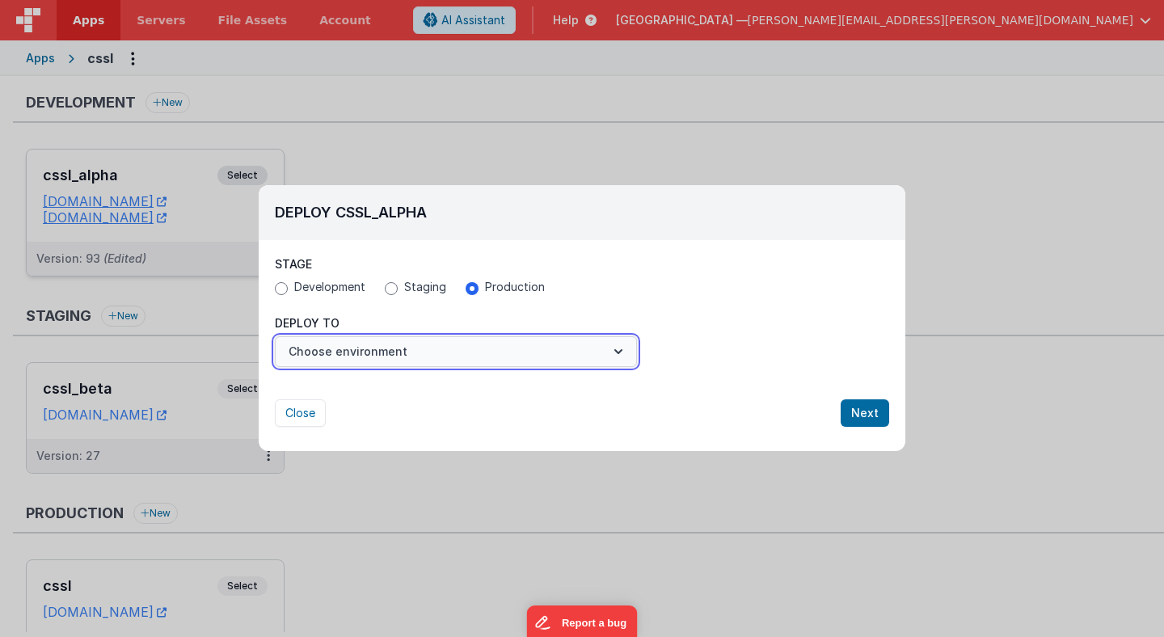
click at [498, 356] on button "Choose environment" at bounding box center [456, 351] width 362 height 31
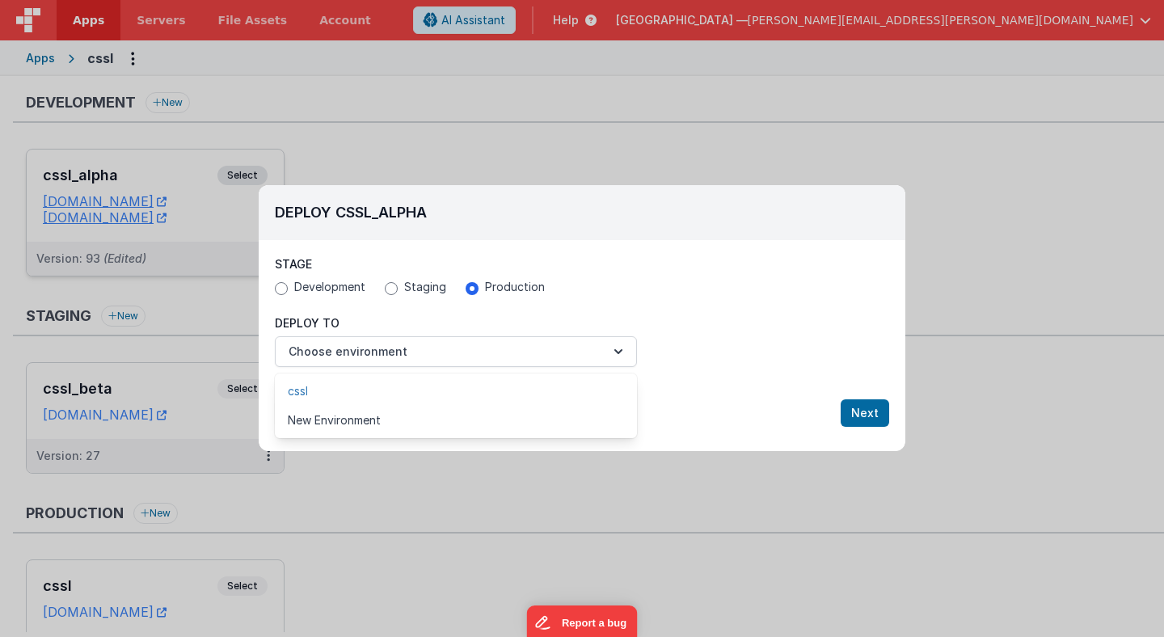
click at [489, 395] on link "cssl" at bounding box center [456, 391] width 362 height 29
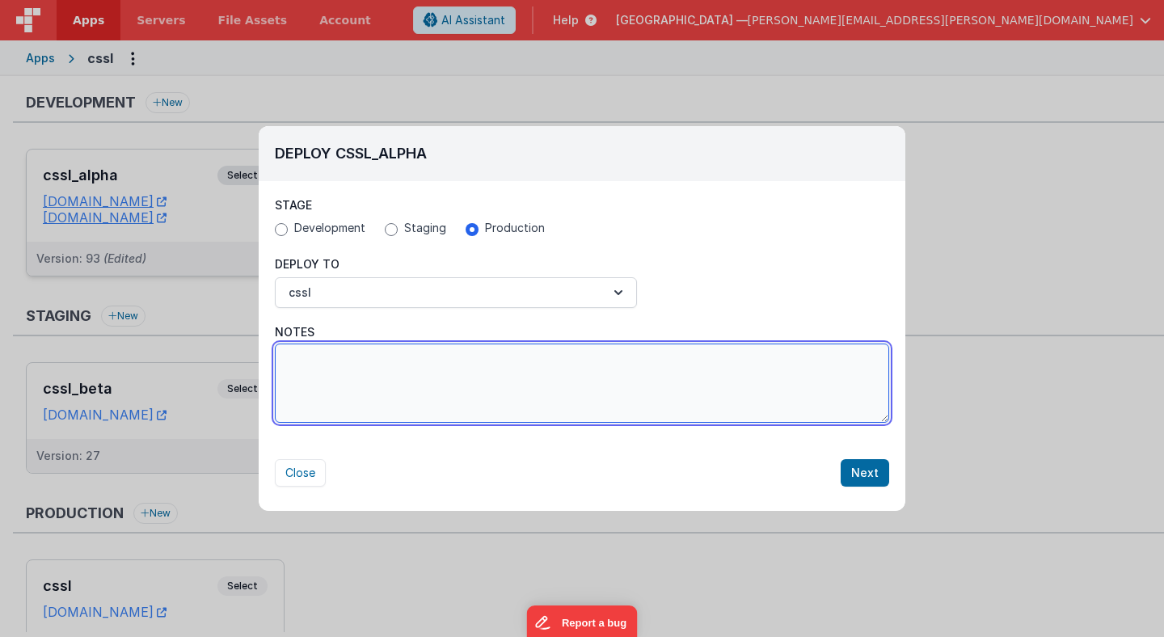
click at [720, 406] on textarea "Notes" at bounding box center [582, 382] width 614 height 79
type textarea "last tweak of previous release..."
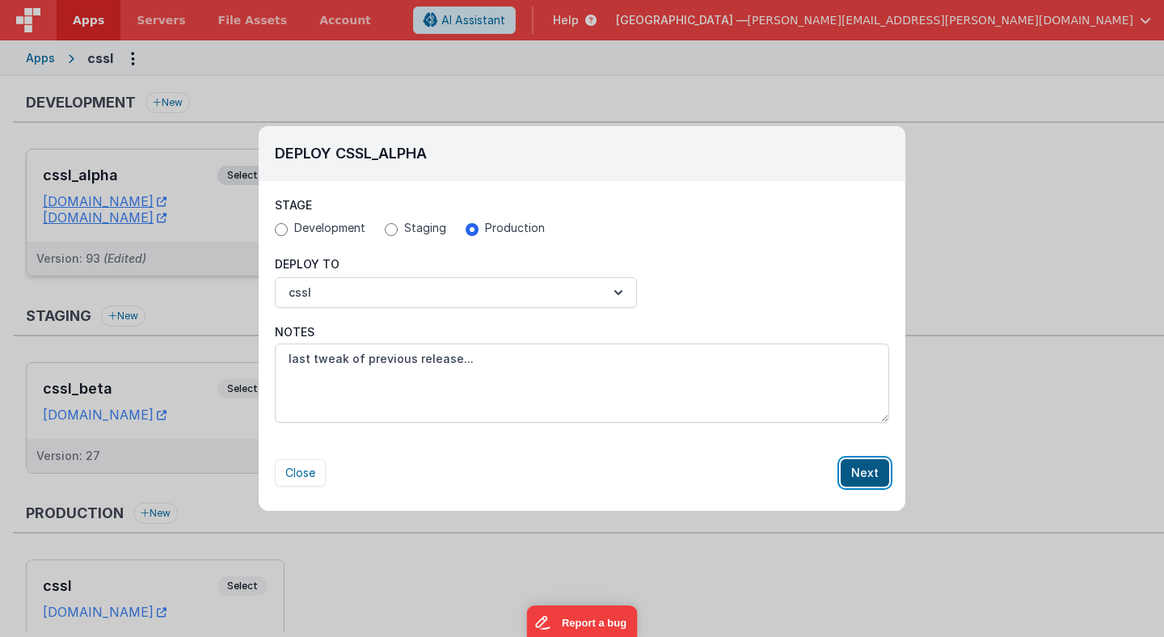
click at [865, 473] on button "Next" at bounding box center [864, 472] width 48 height 27
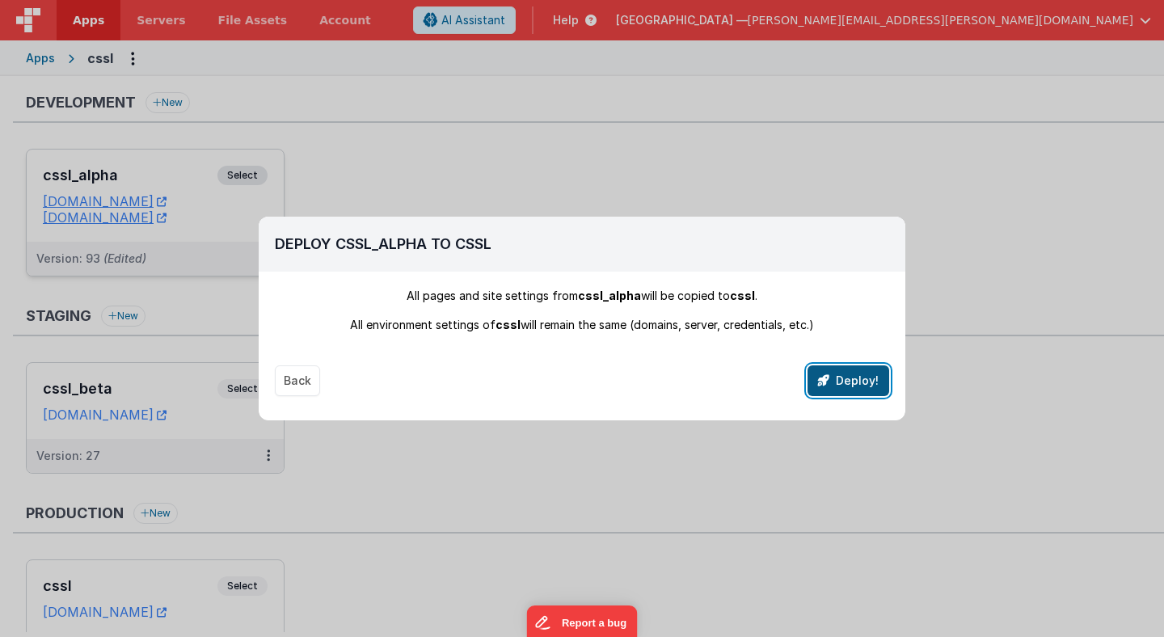
click at [856, 374] on button "Deploy!" at bounding box center [848, 380] width 82 height 31
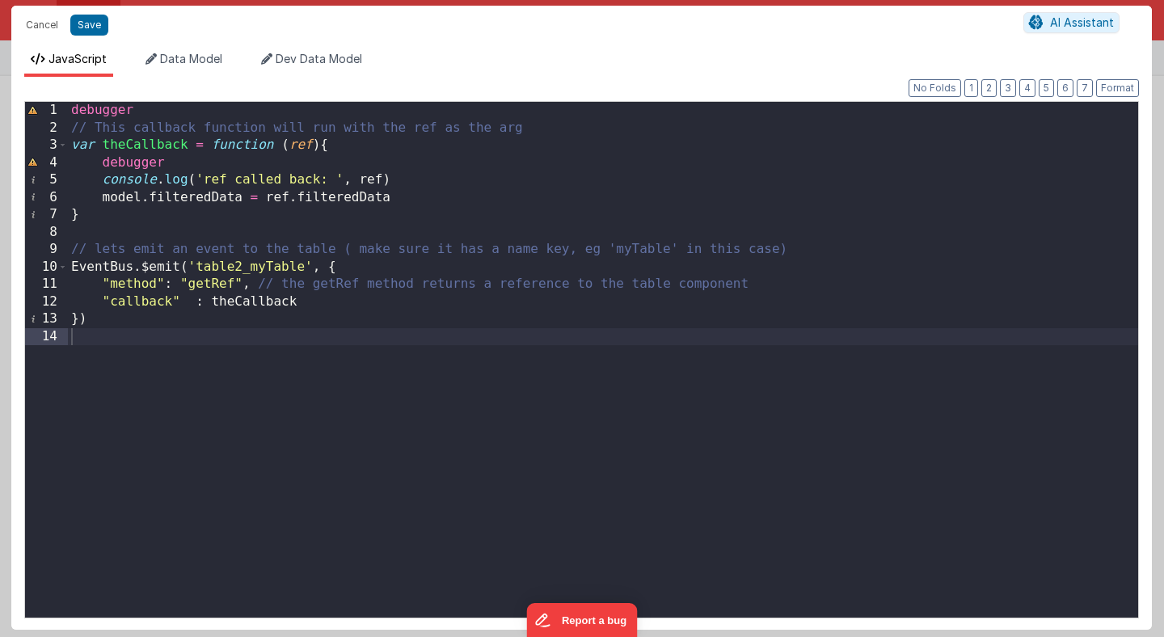
scroll to position [285, 0]
